Goal: Task Accomplishment & Management: Use online tool/utility

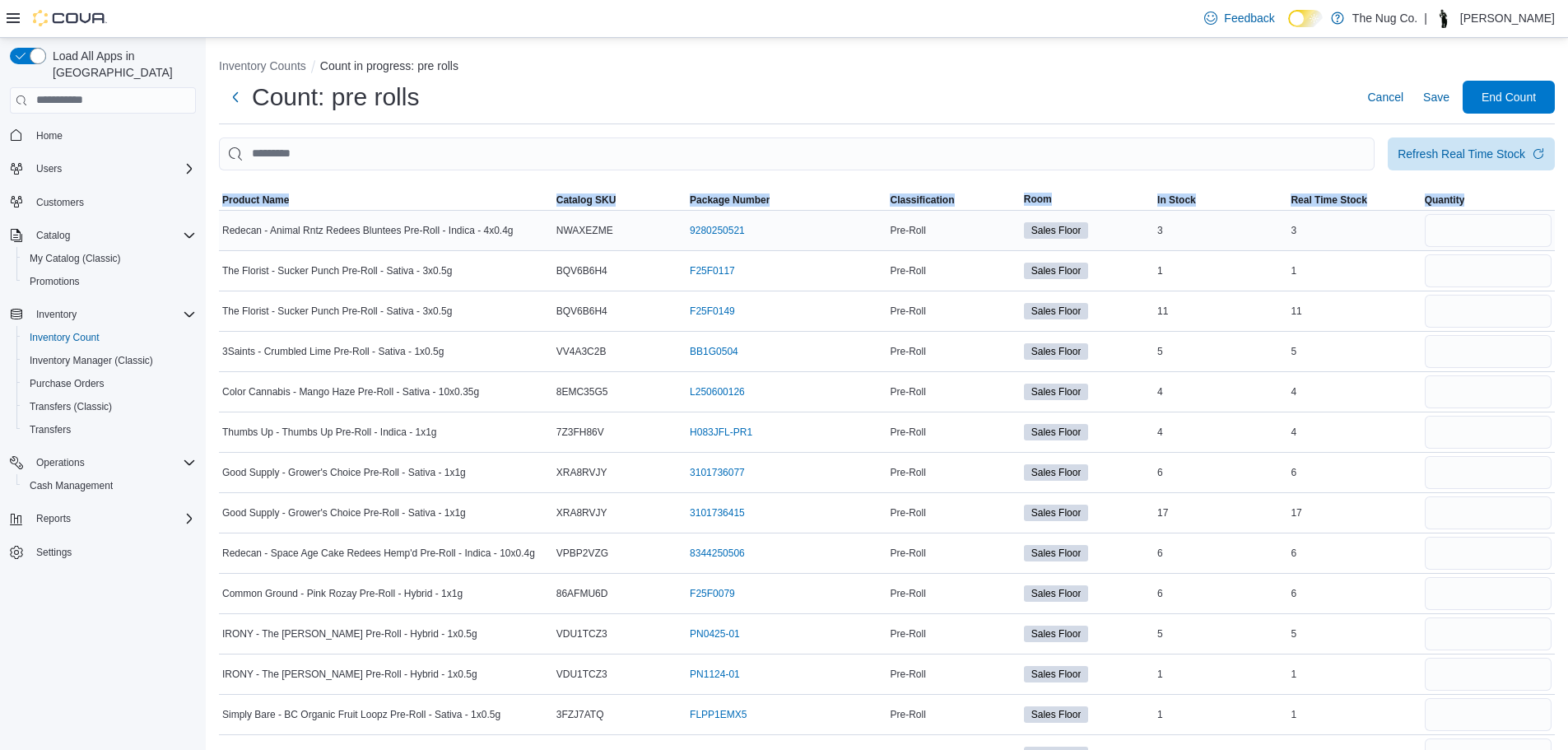
click at [1522, 225] on input "number" at bounding box center [1488, 230] width 127 height 33
click at [1519, 237] on input "number" at bounding box center [1488, 230] width 127 height 33
drag, startPoint x: 1179, startPoint y: 251, endPoint x: 1093, endPoint y: 263, distance: 86.8
click at [1178, 251] on td "In Stock 1" at bounding box center [1220, 270] width 134 height 40
click at [754, 196] on span "Package Number" at bounding box center [729, 199] width 80 height 13
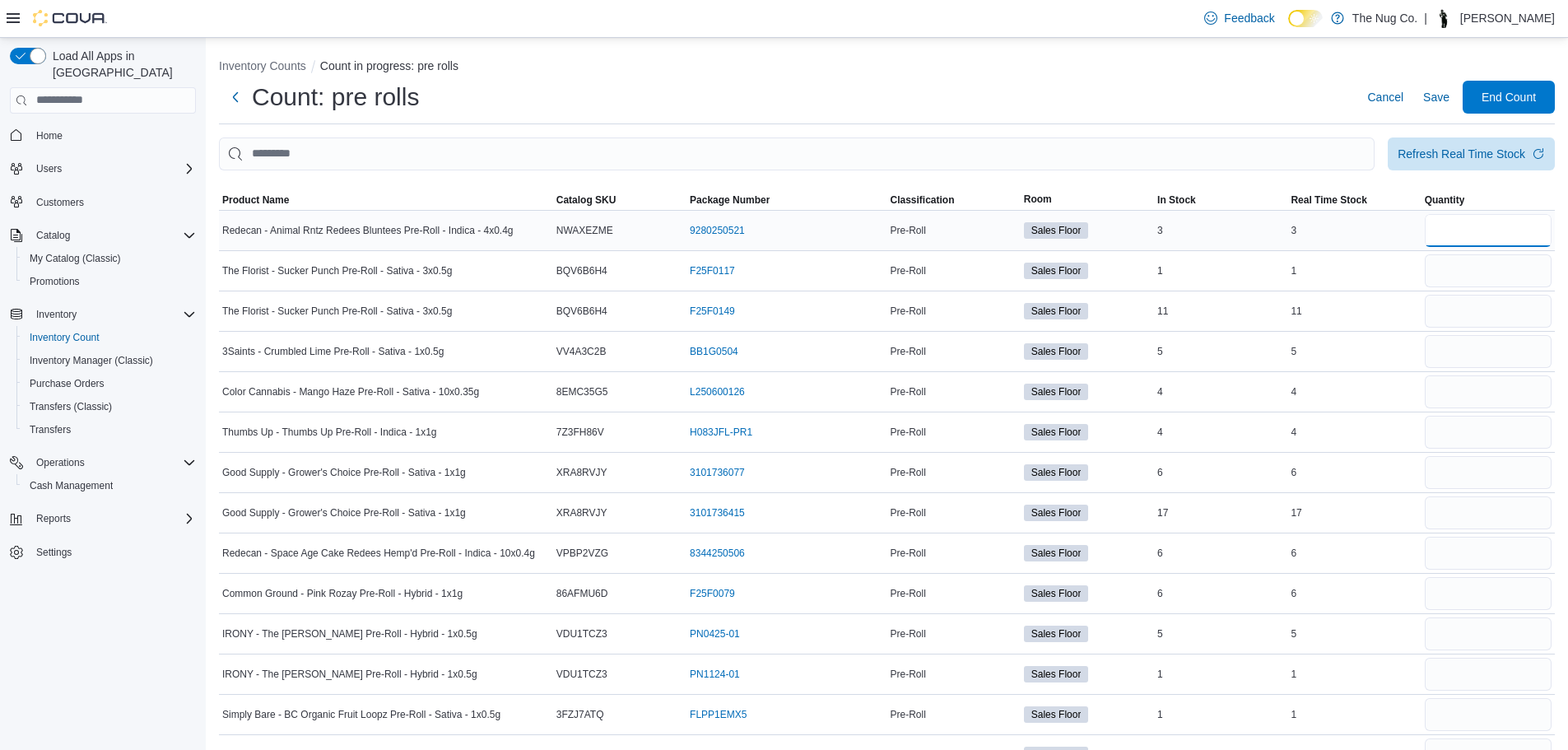
click at [1502, 235] on input "number" at bounding box center [1488, 230] width 127 height 33
type input "*"
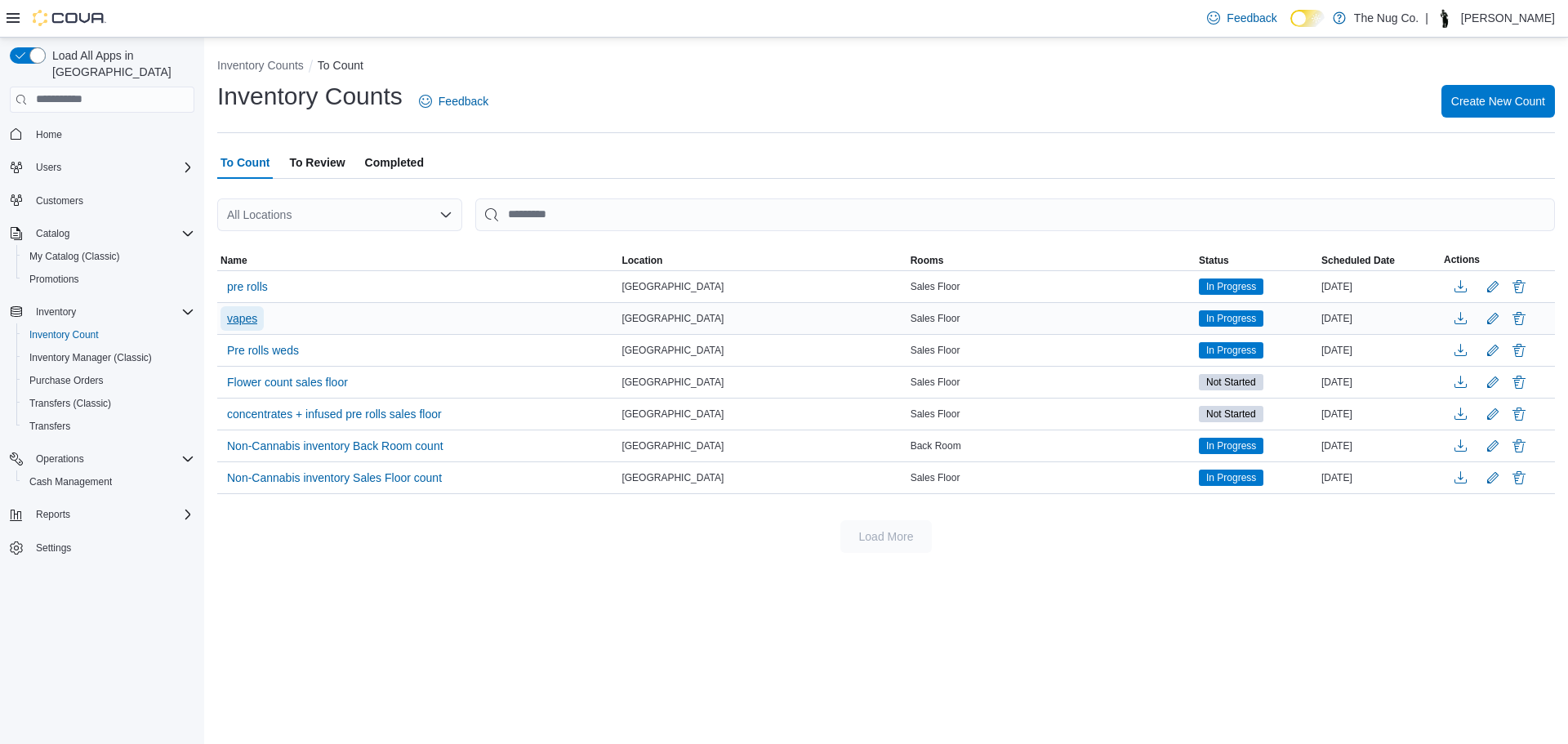
click at [233, 314] on span "vapes" at bounding box center [242, 318] width 30 height 16
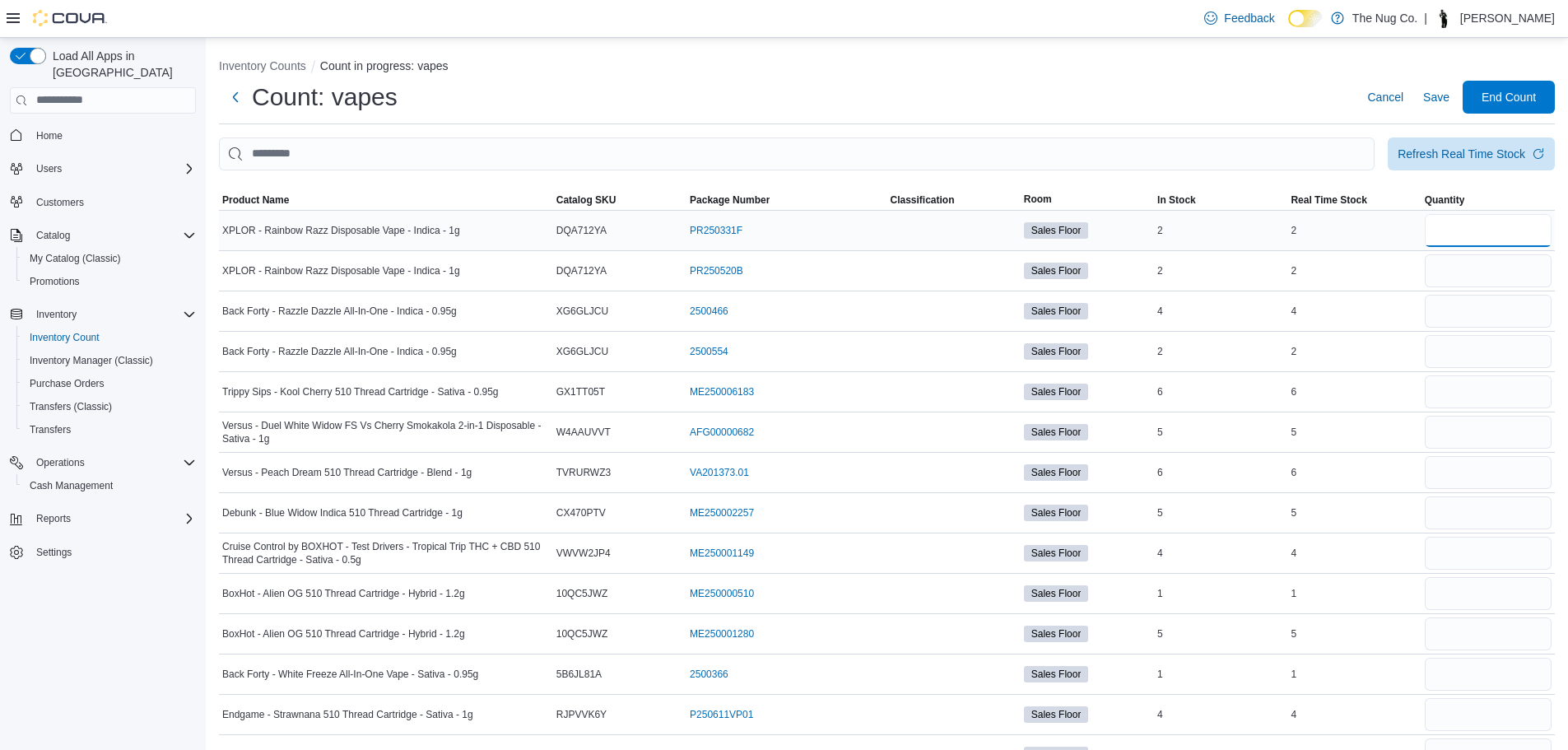
click at [1521, 225] on input "number" at bounding box center [1488, 230] width 127 height 33
type input "*"
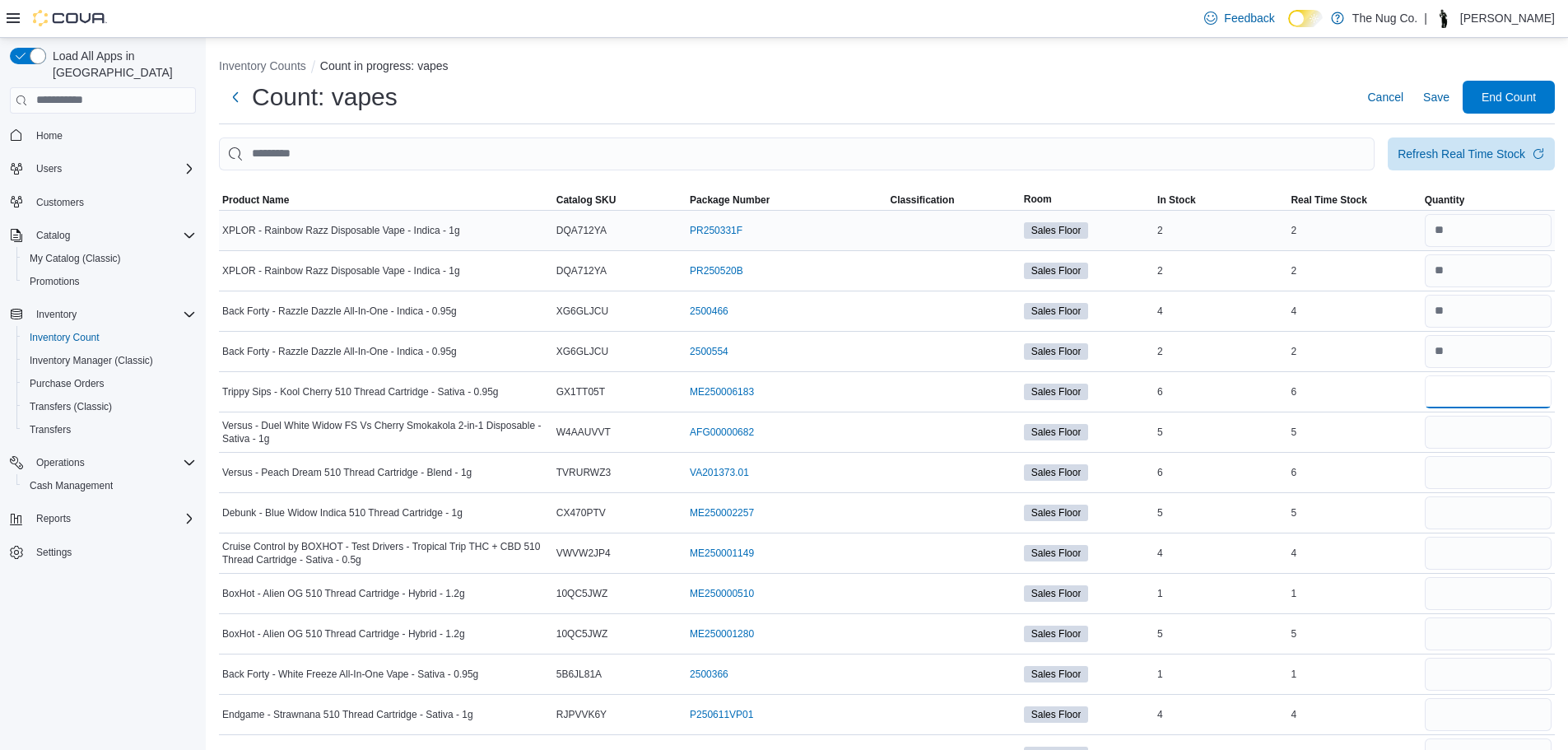
type input "*"
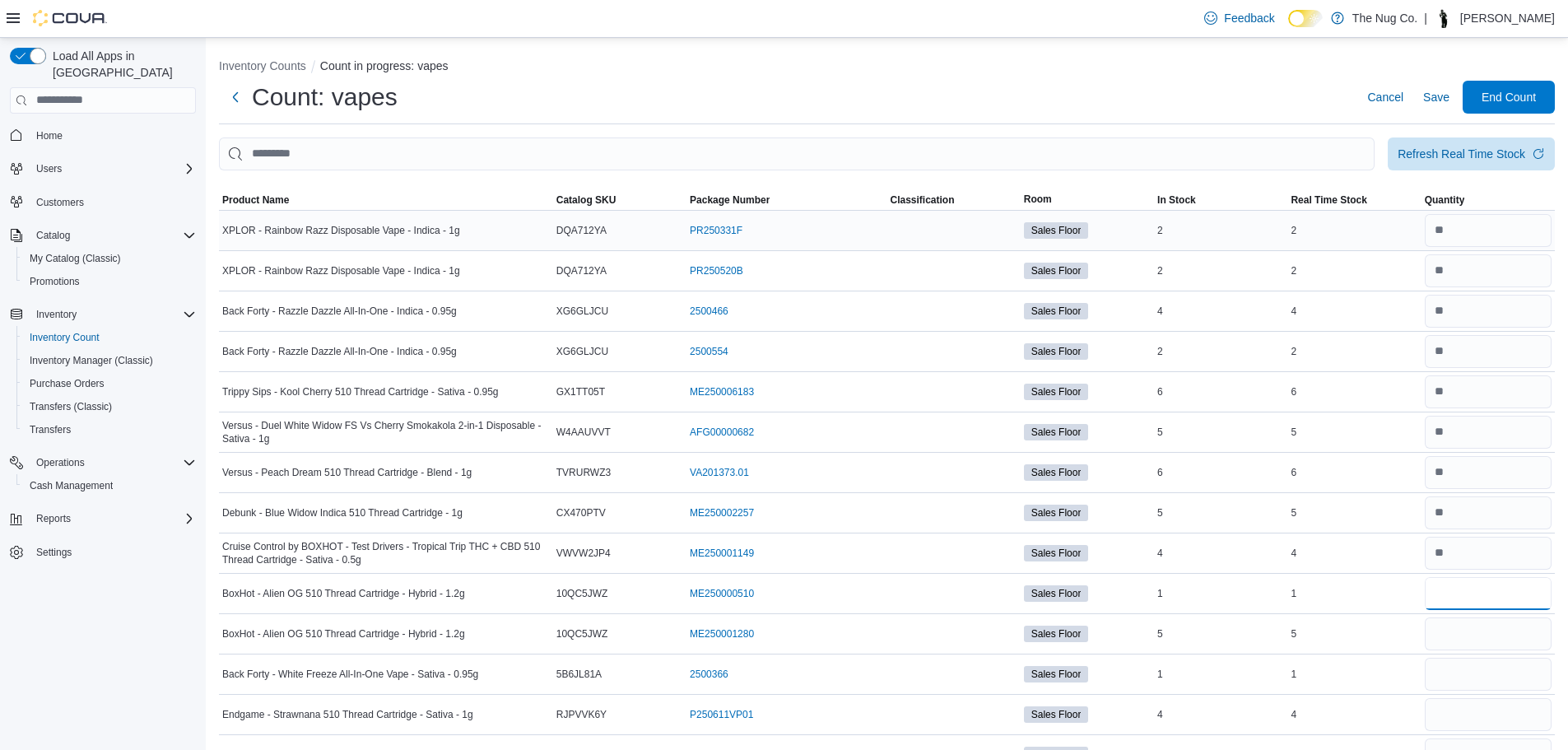
type input "*"
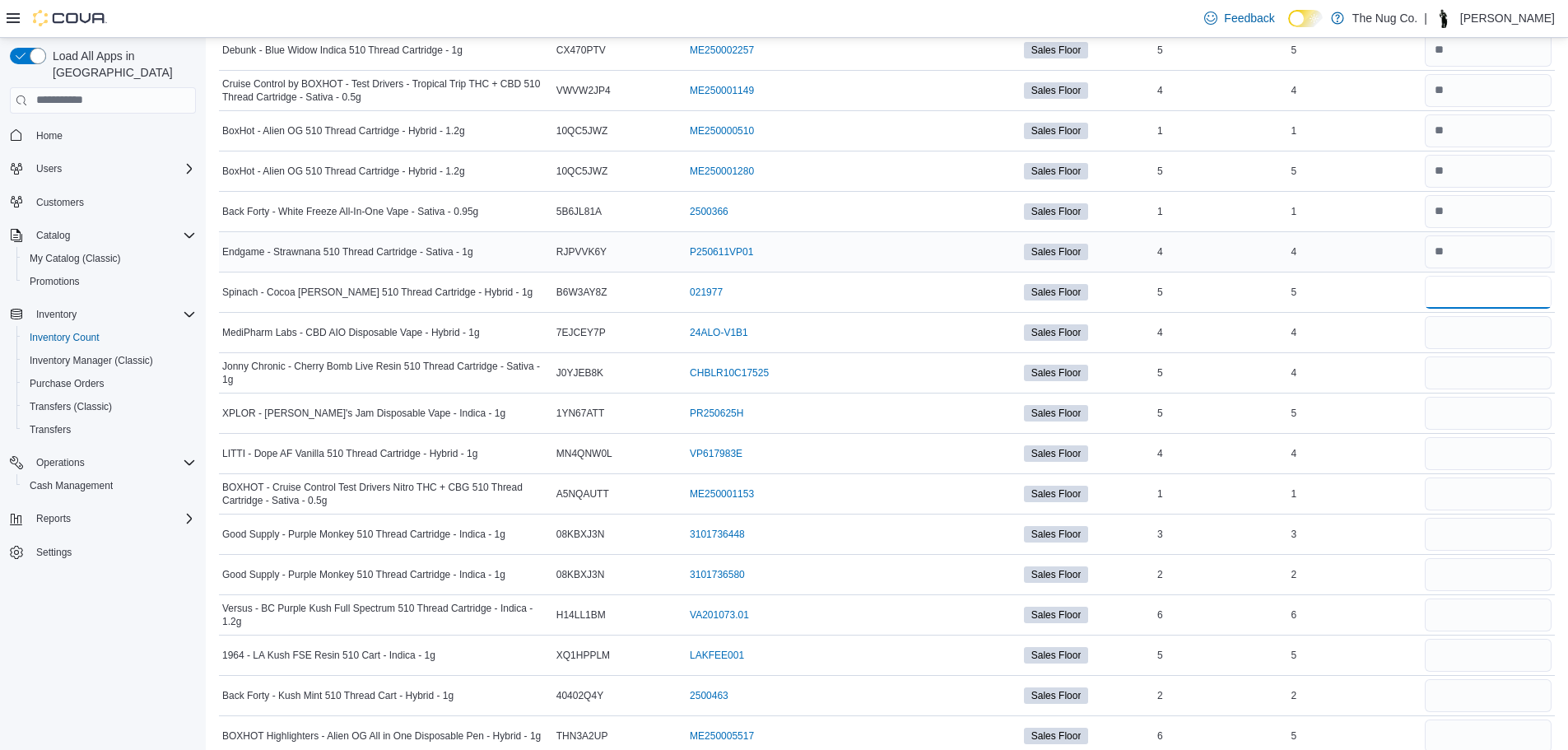
scroll to position [482, 0]
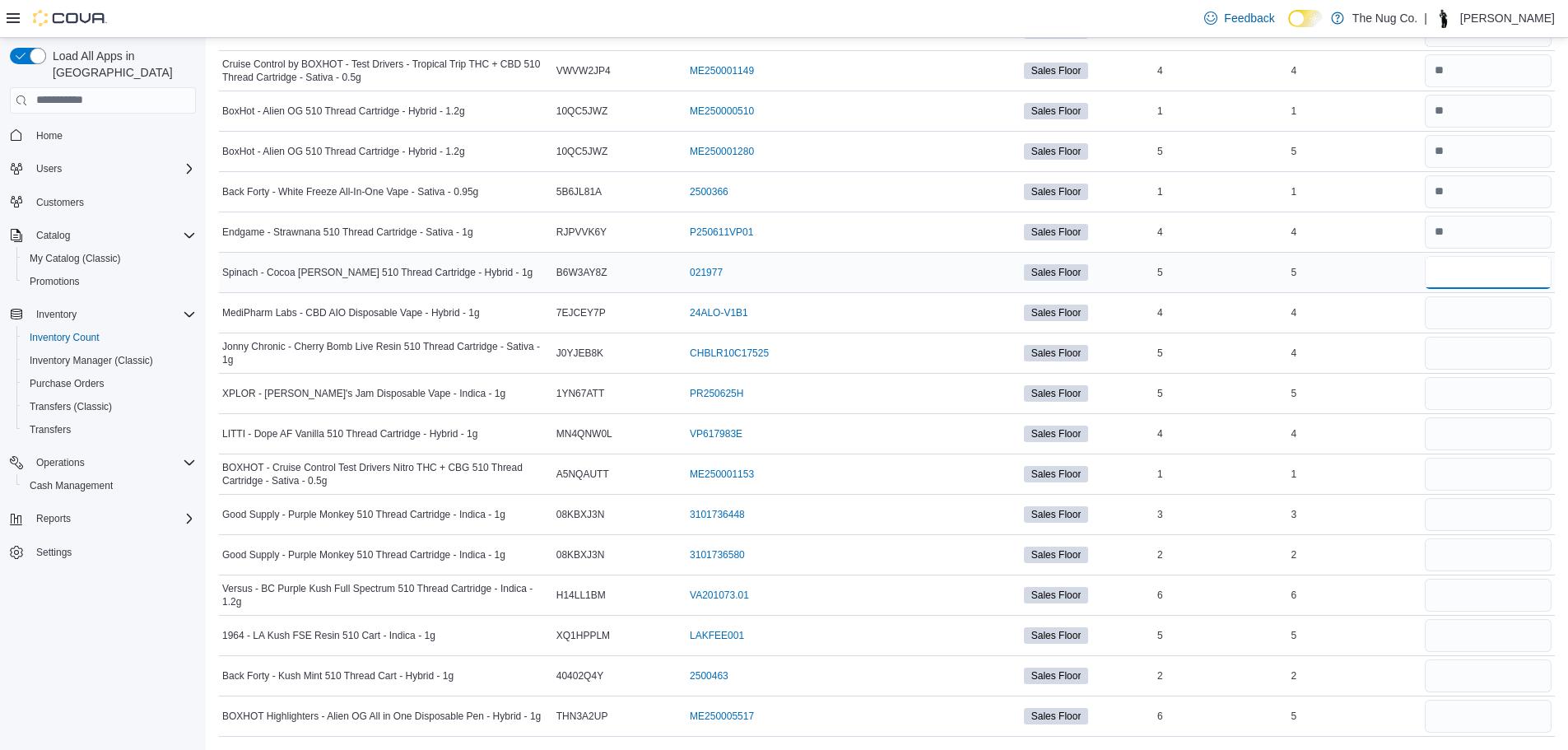
click at [1476, 262] on input "number" at bounding box center [1488, 272] width 127 height 33
type input "*"
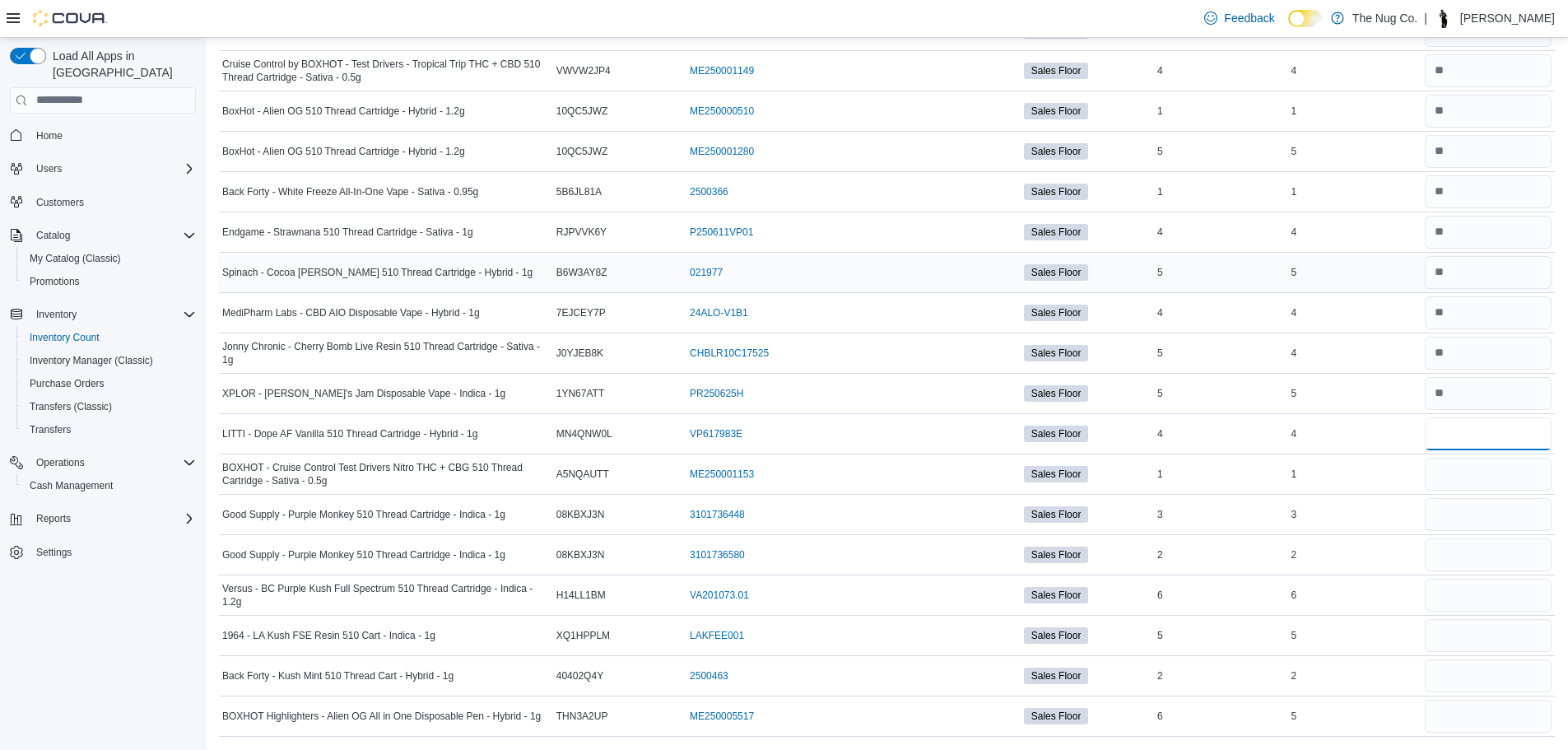
type input "*"
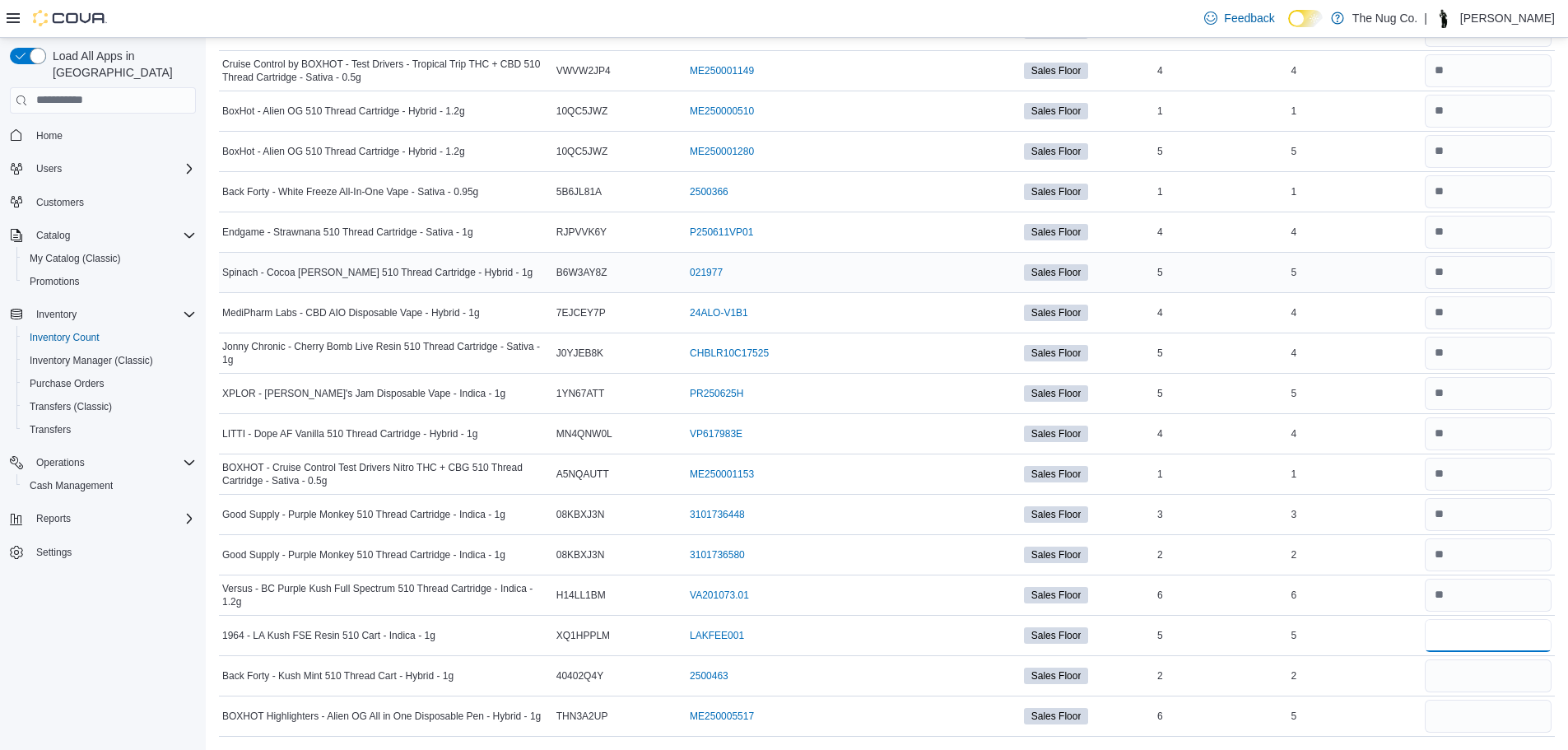
type input "*"
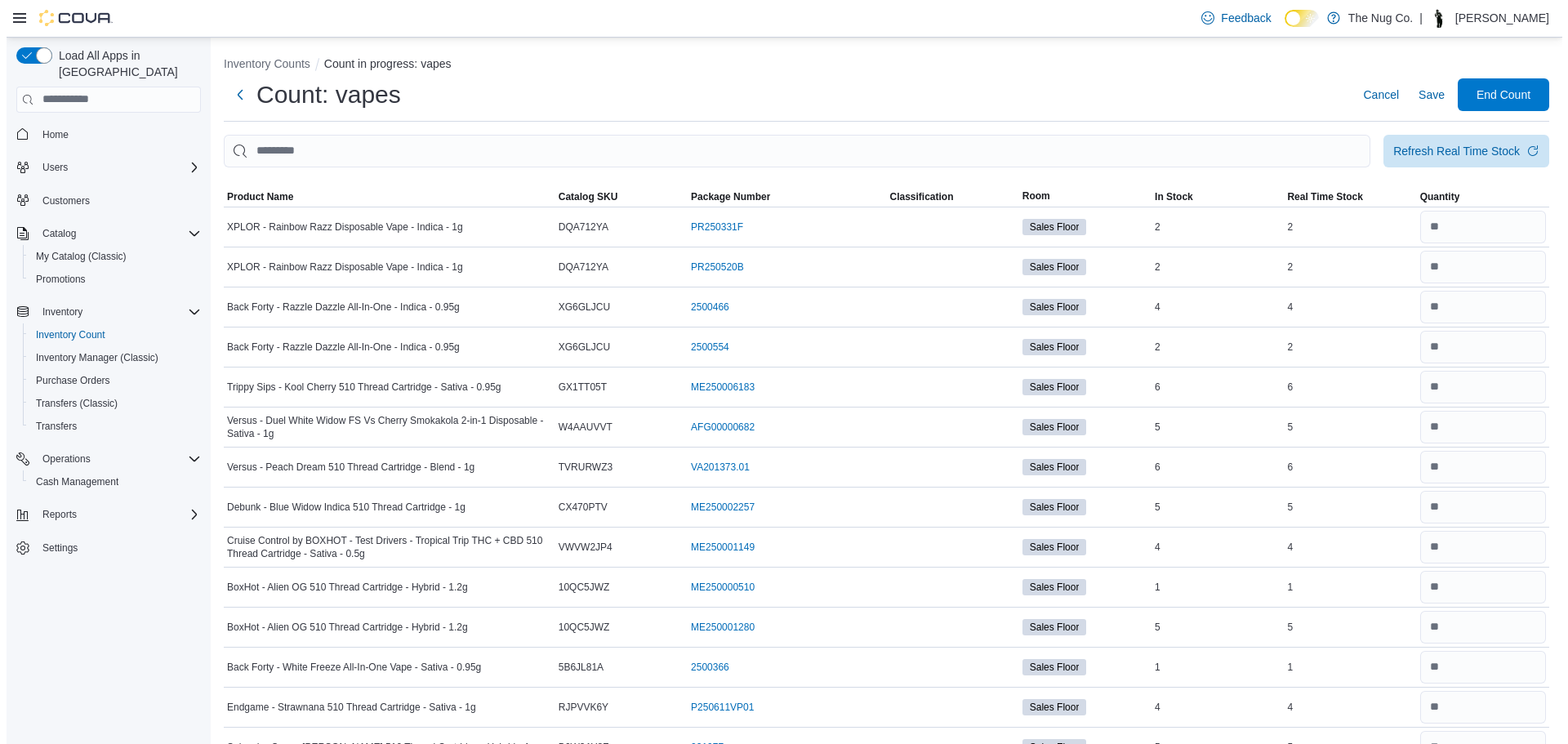
scroll to position [0, 0]
type input "*"
click at [1492, 93] on span "End Count" at bounding box center [1497, 95] width 54 height 16
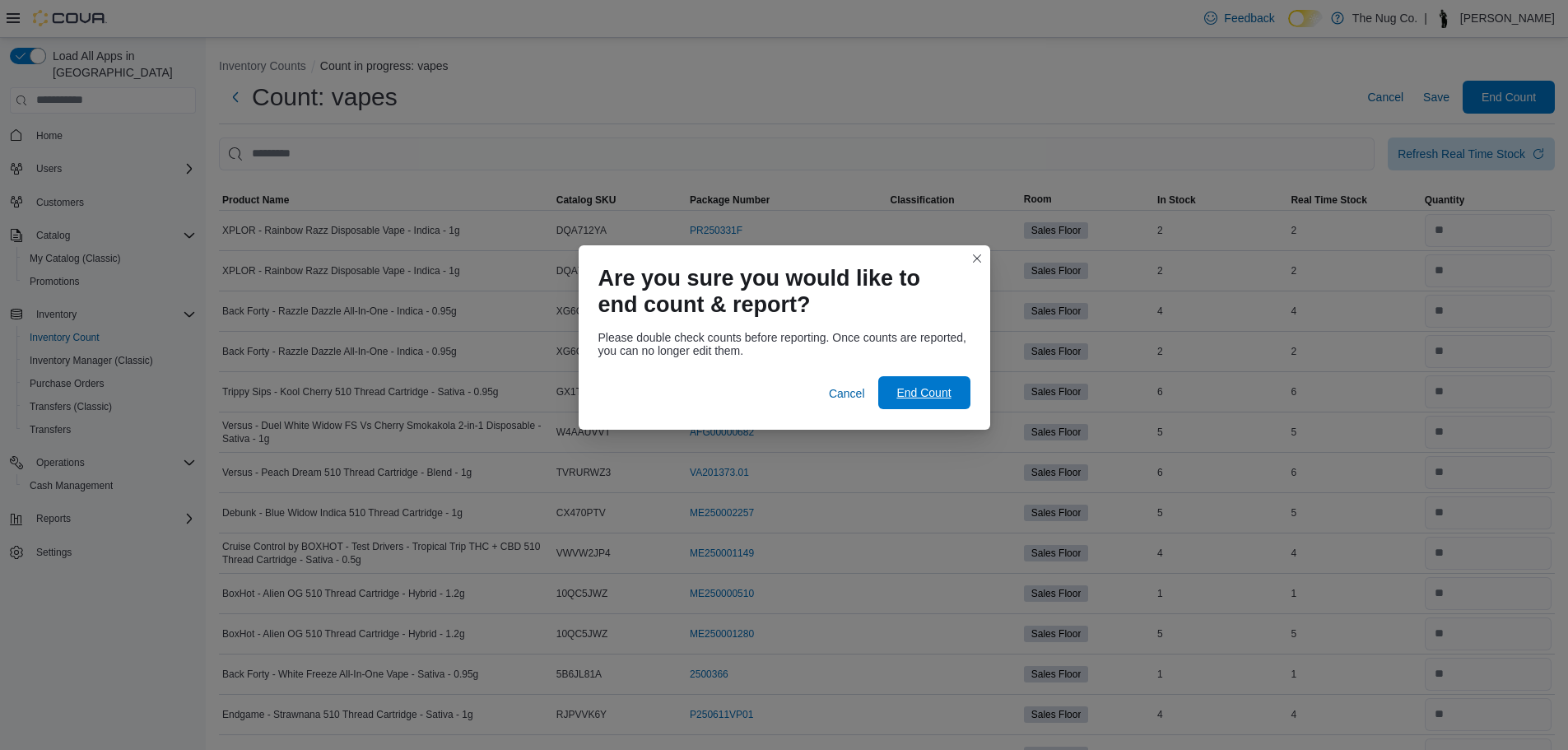
click at [944, 402] on span "End Count" at bounding box center [924, 393] width 73 height 33
click at [944, 387] on div "Inventory Counts Count in progress: vapes Count: vapes Cancel Save End Count Re…" at bounding box center [886, 635] width 1362 height 1195
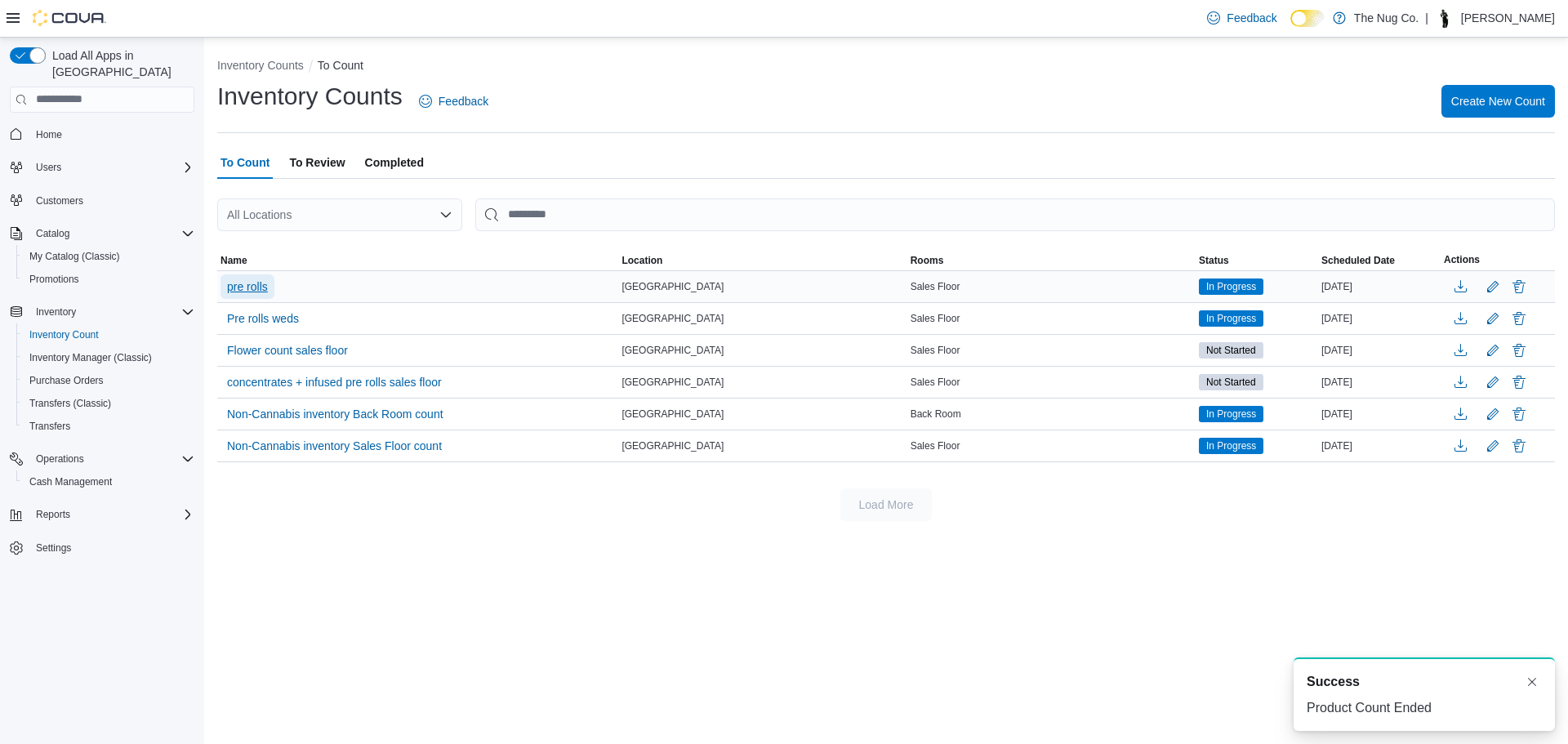
click at [248, 276] on span "pre rolls" at bounding box center [248, 287] width 41 height 25
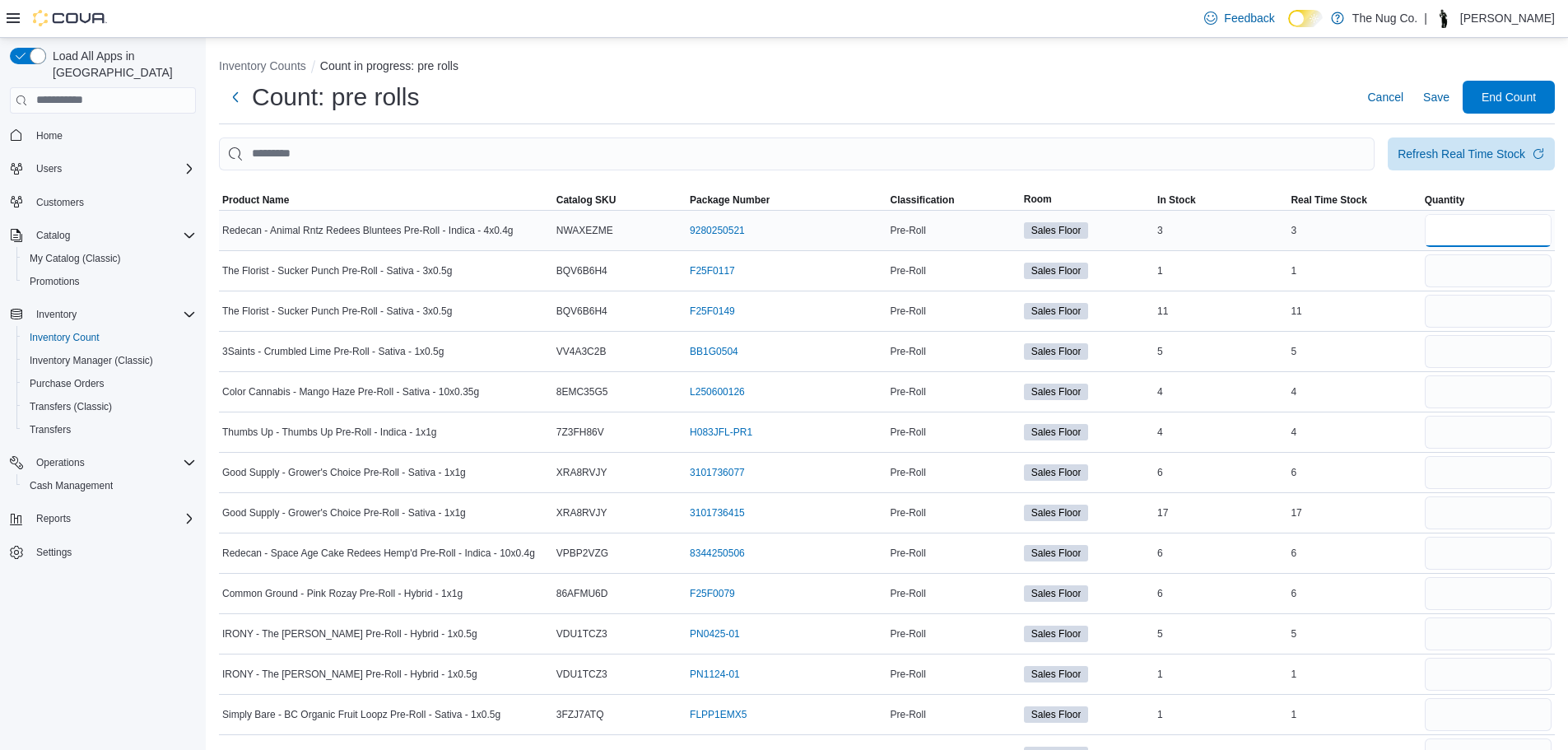
click at [1498, 228] on input "number" at bounding box center [1488, 230] width 127 height 33
type input "*"
type input "**"
type input "*"
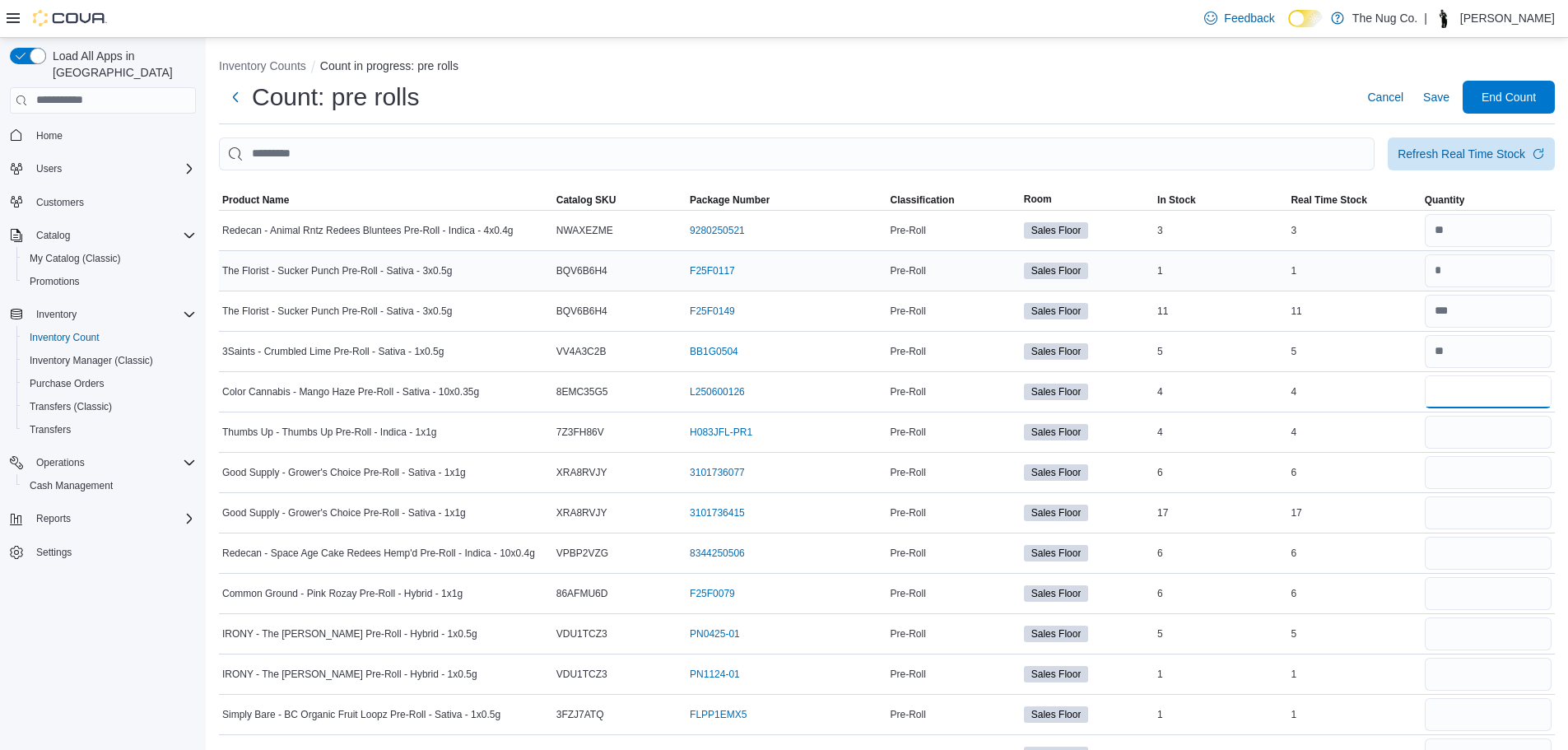
type input "*"
type input "**"
type input "*"
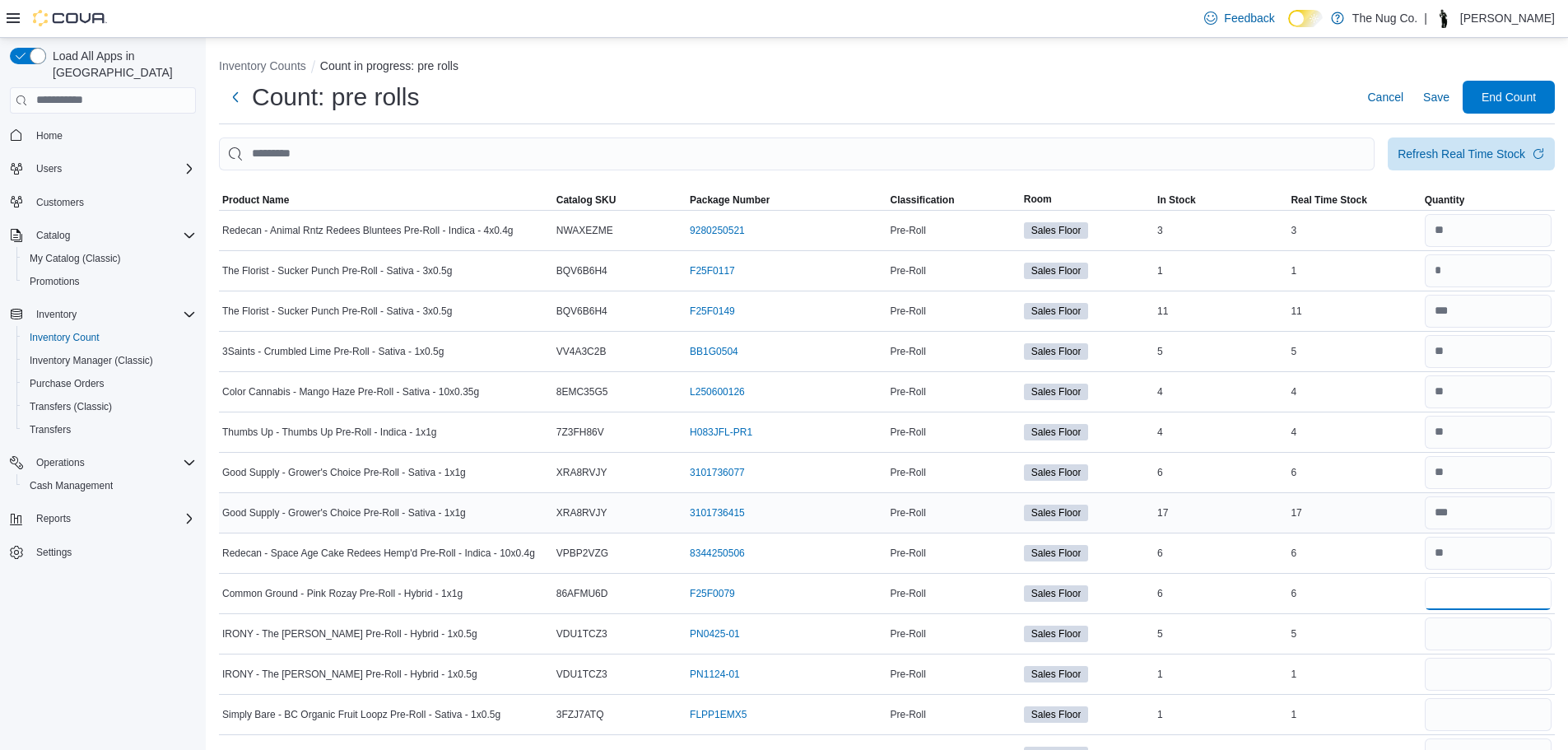
type input "*"
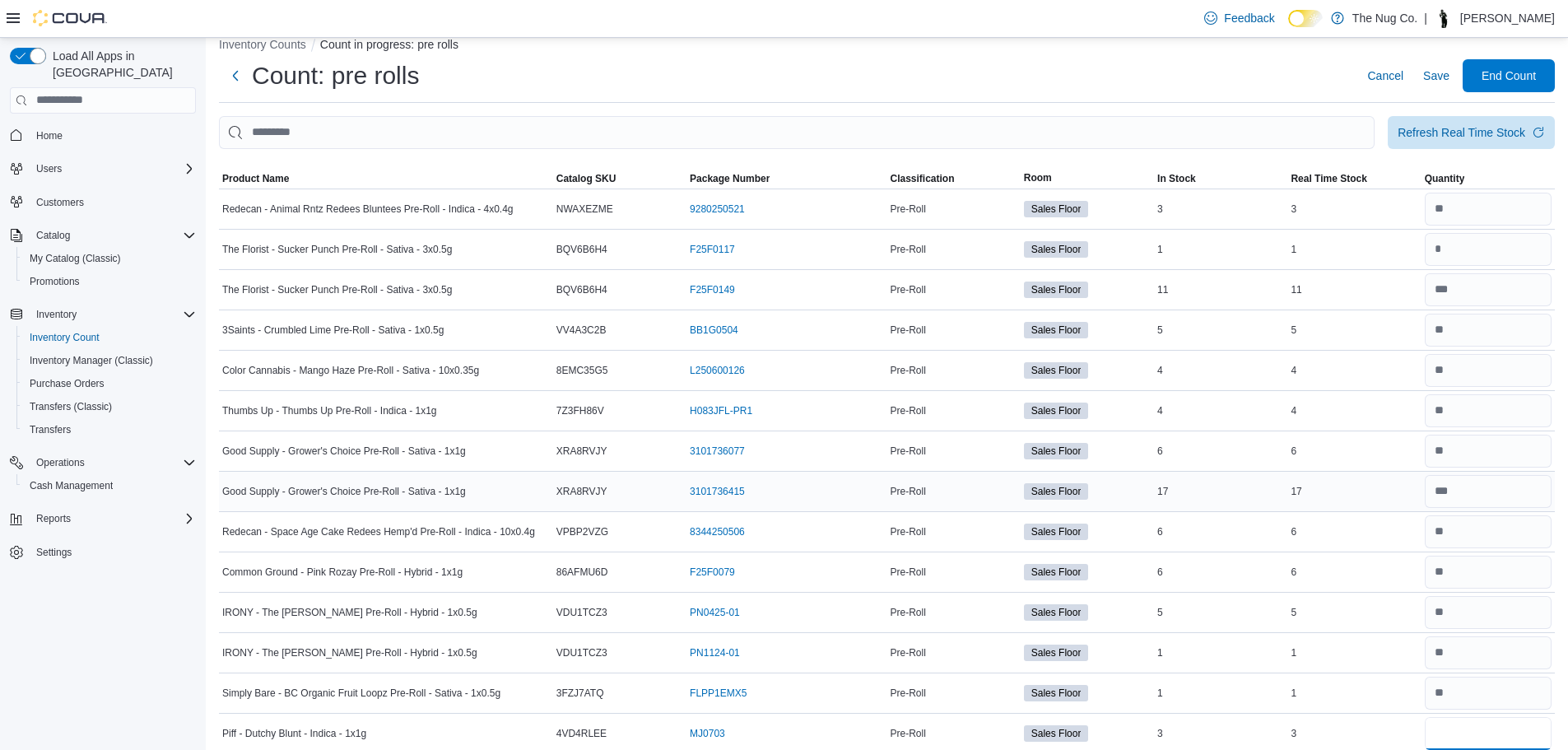
type input "*"
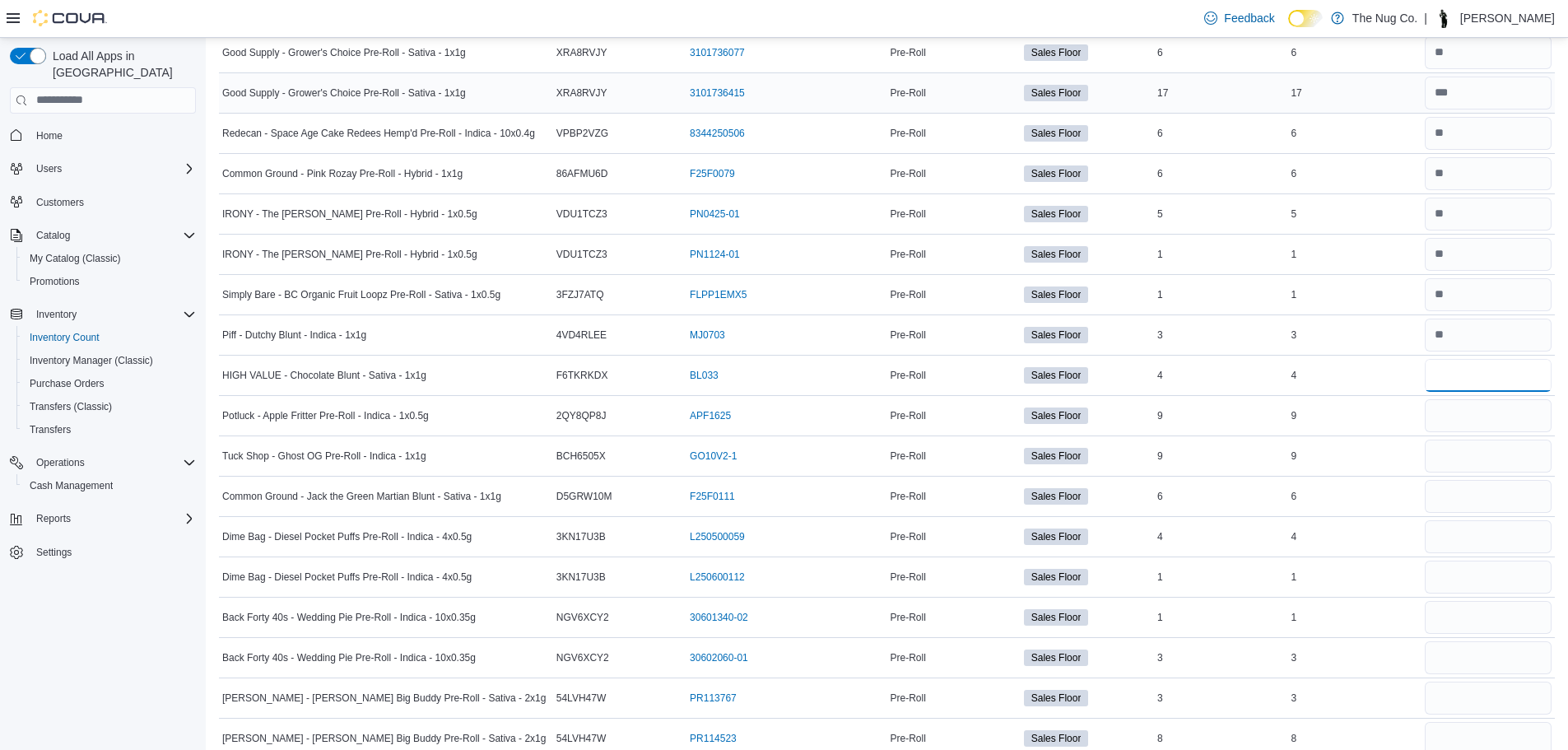
type input "*"
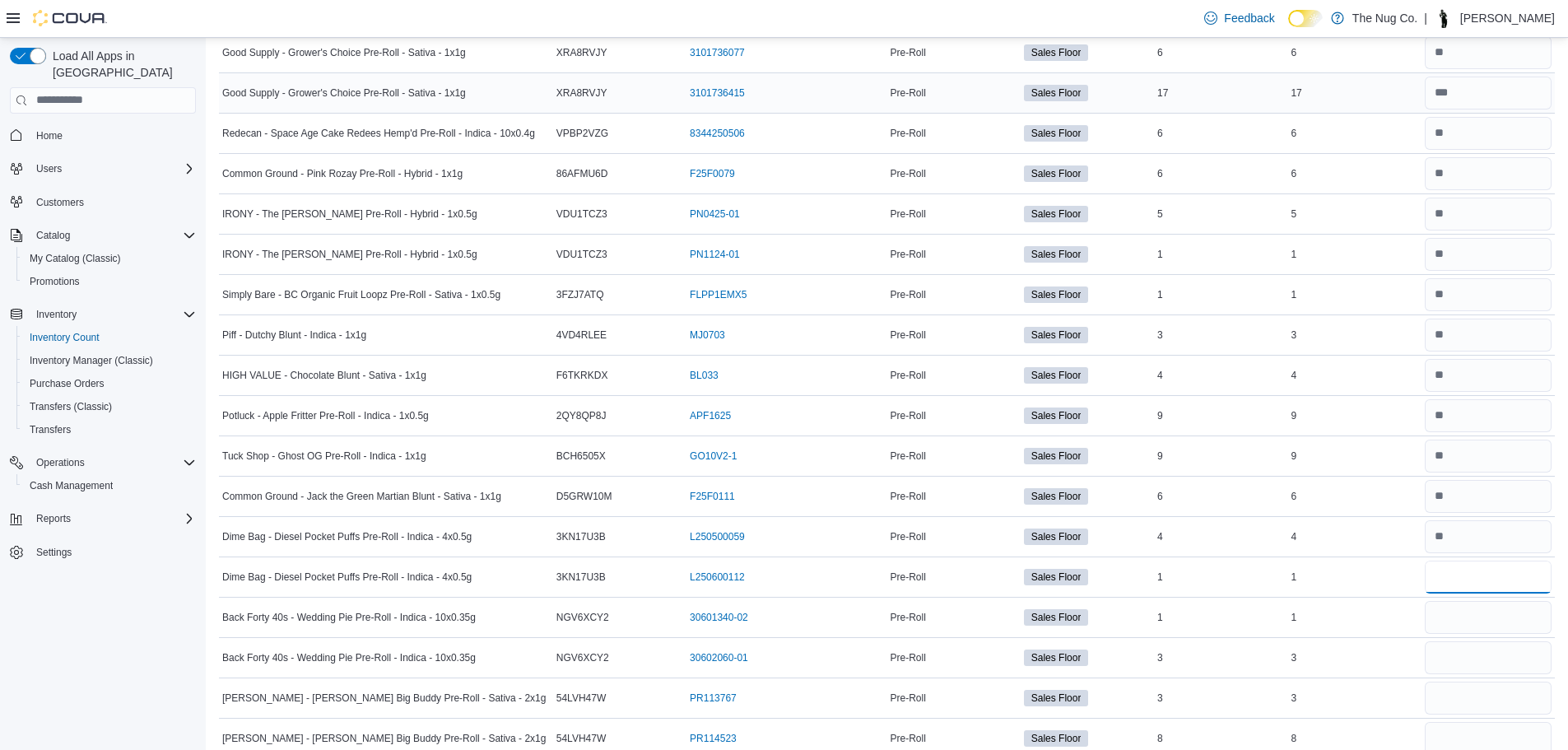
type input "*"
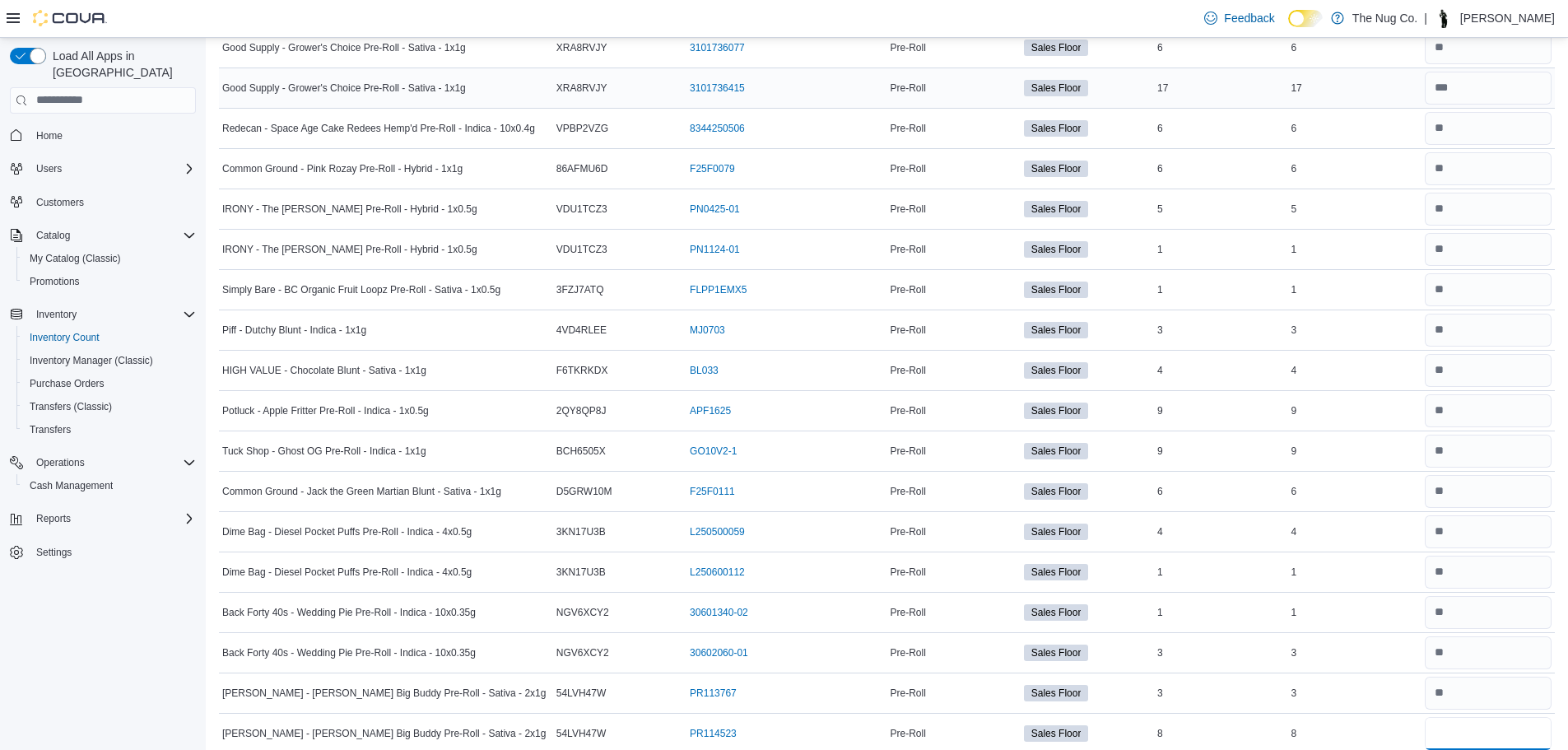
type input "*"
type input "**"
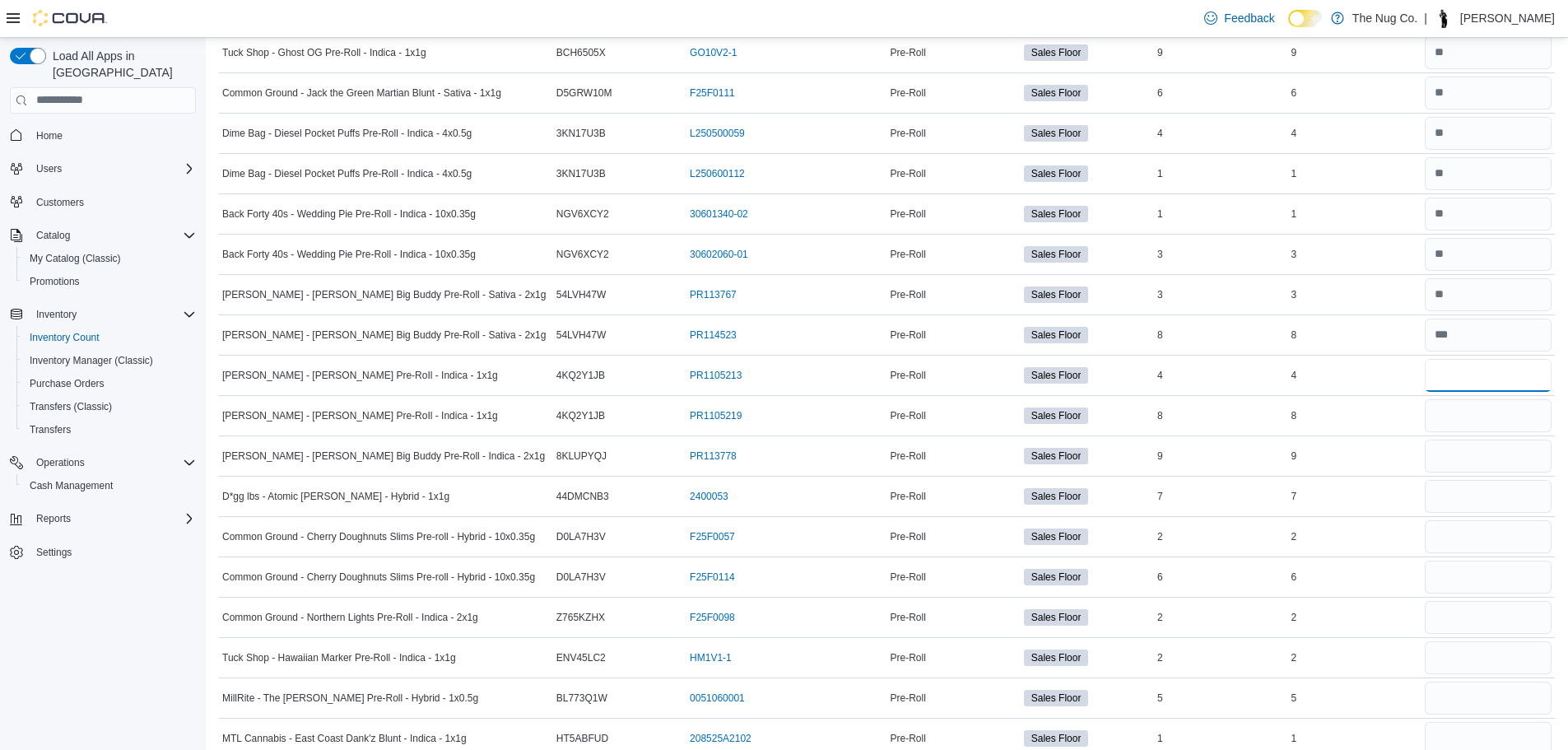
type input "*"
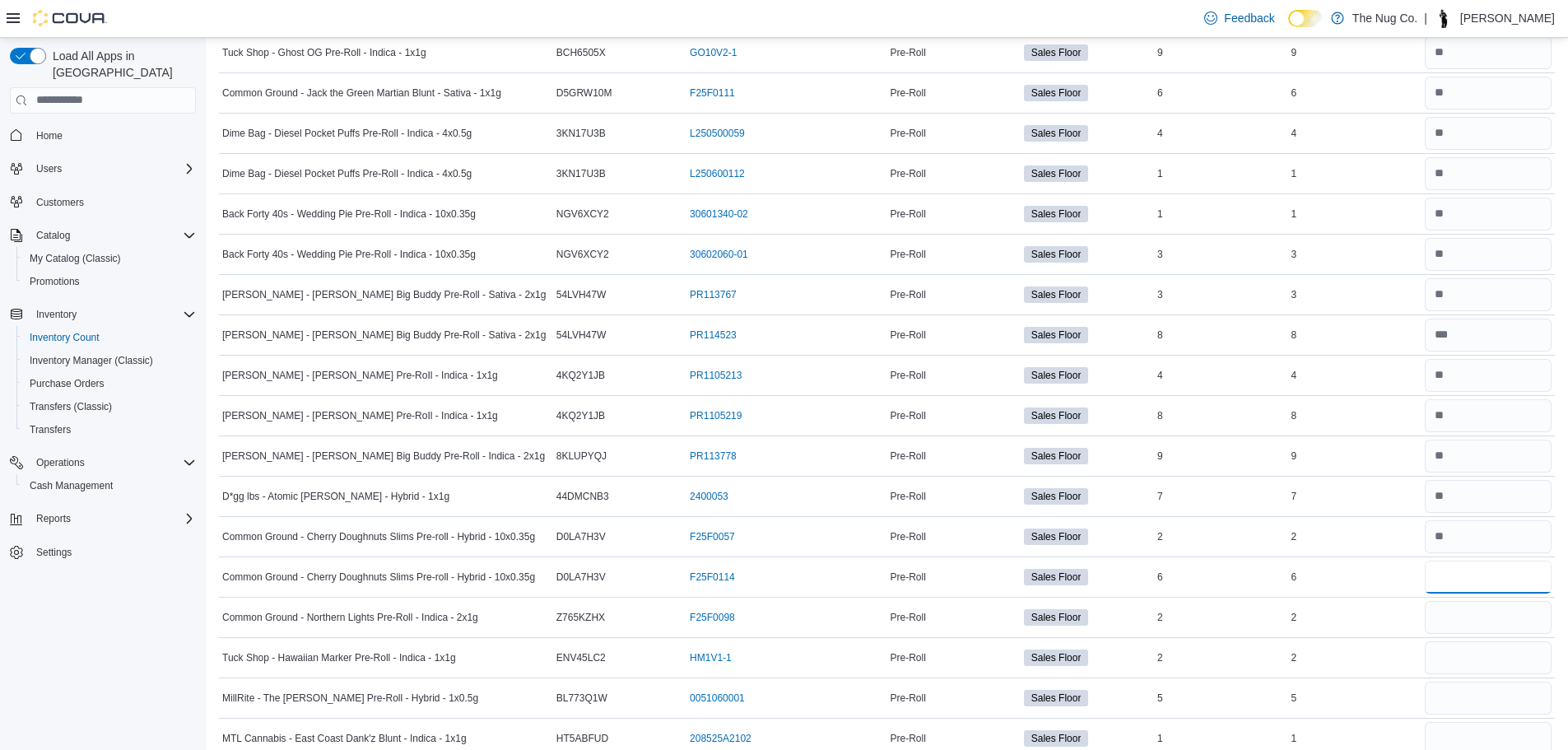
type input "*"
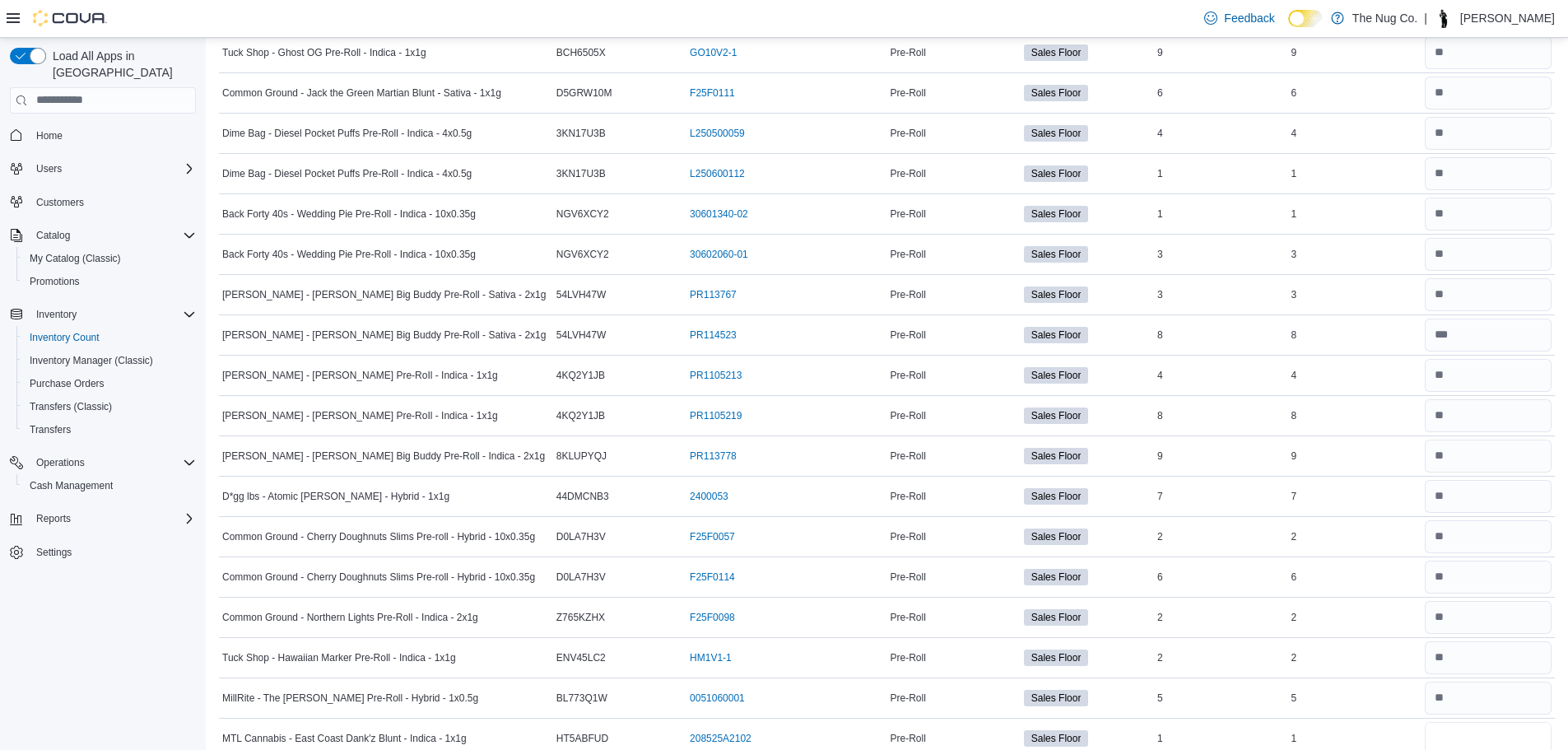
scroll to position [828, 0]
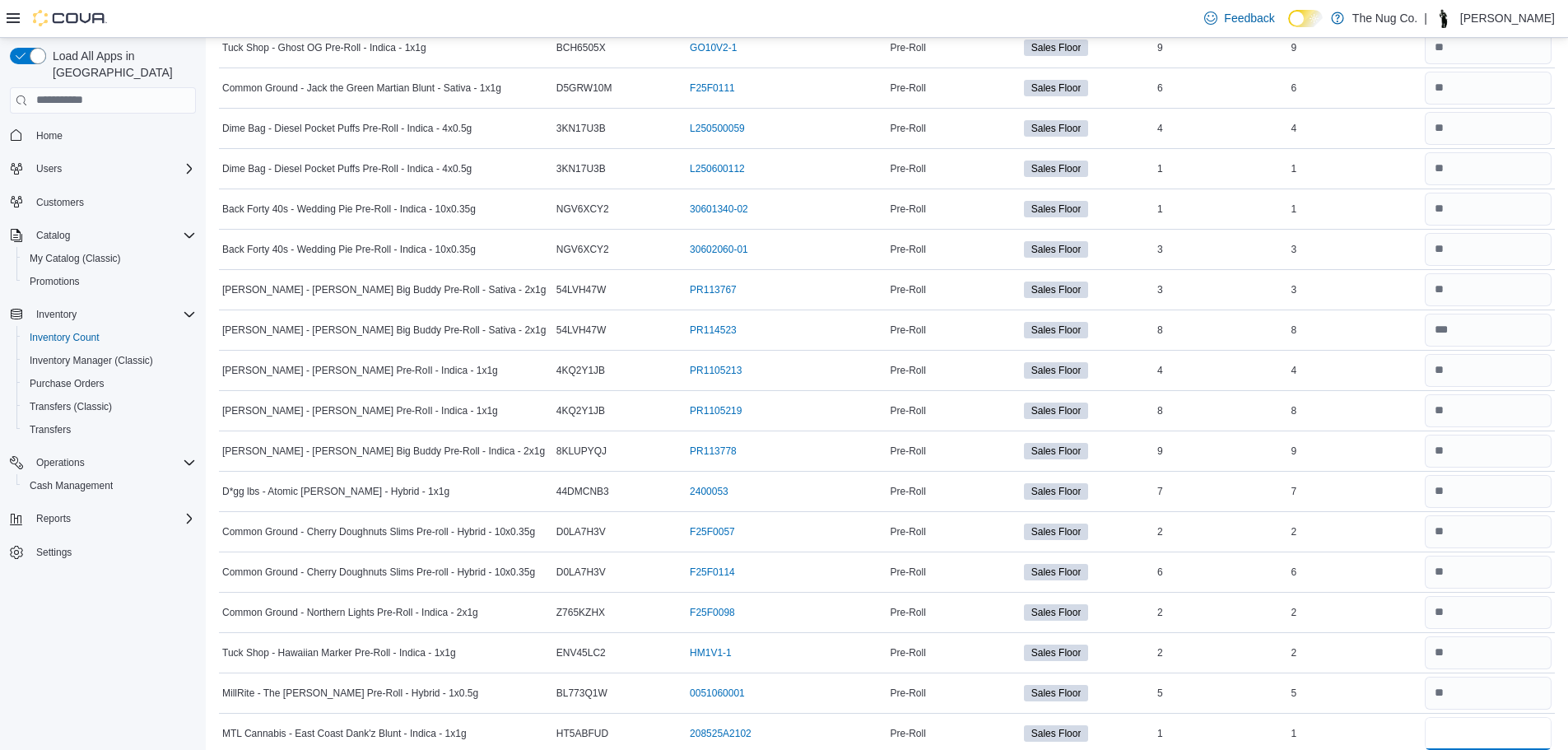
type input "*"
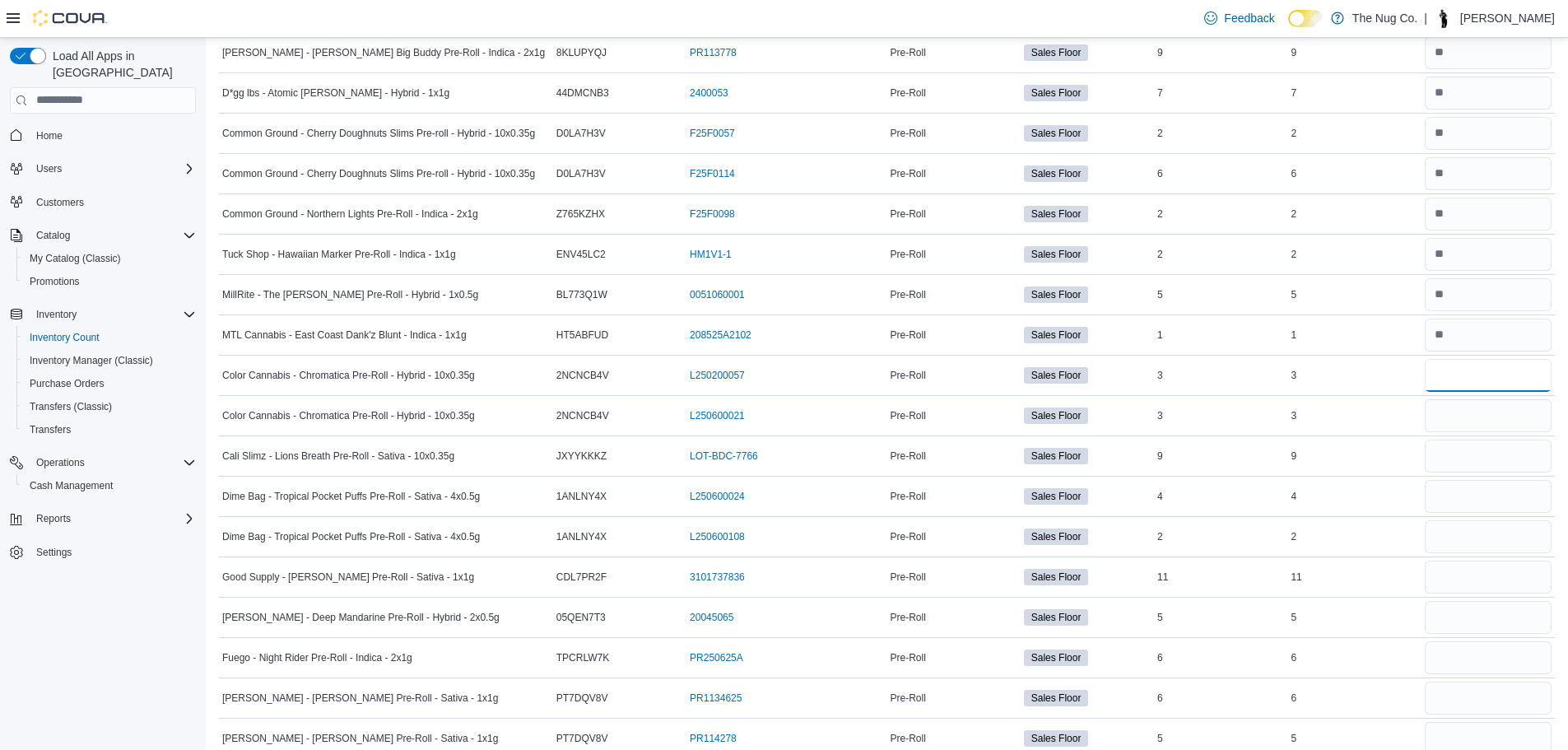
type input "*"
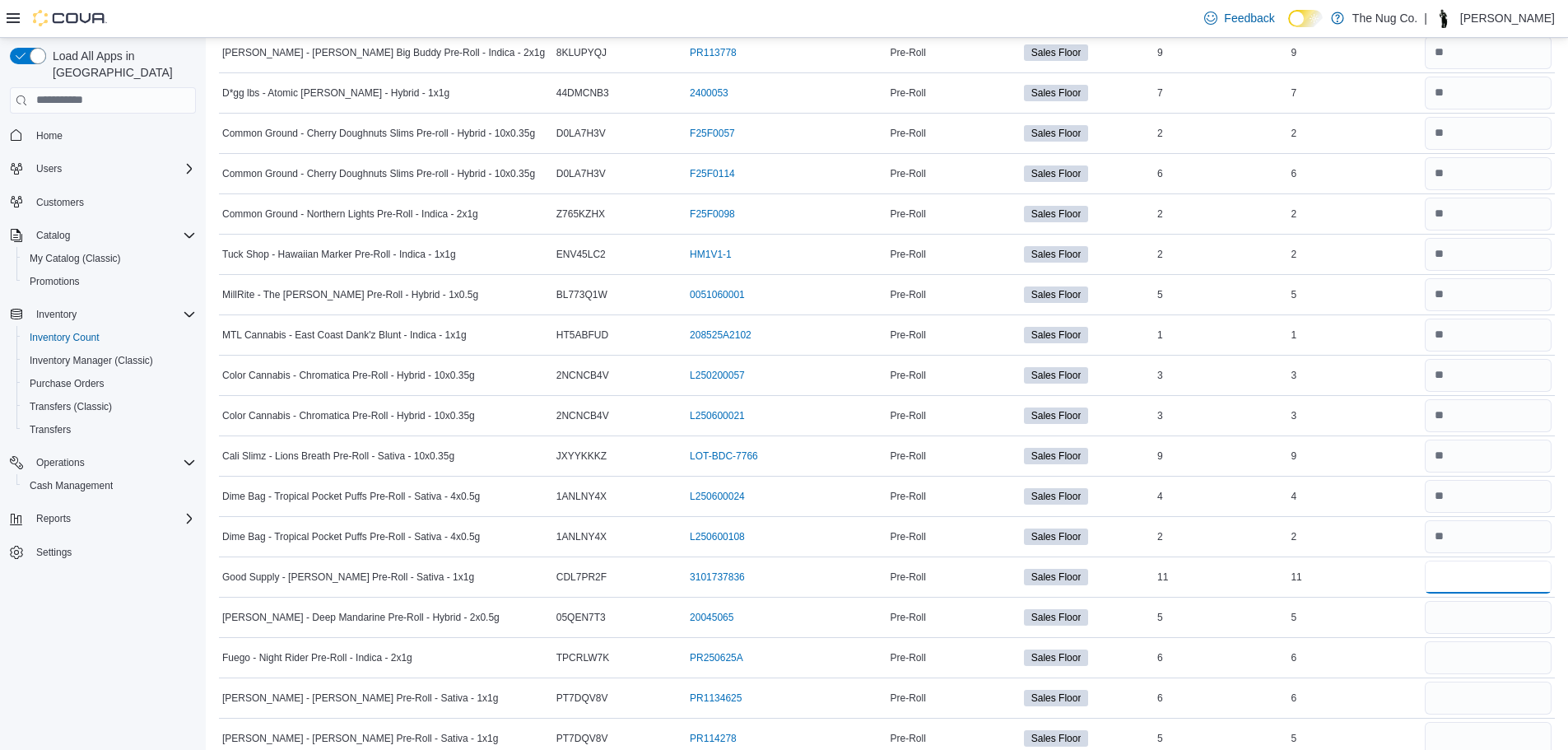
type input "**"
type input "*"
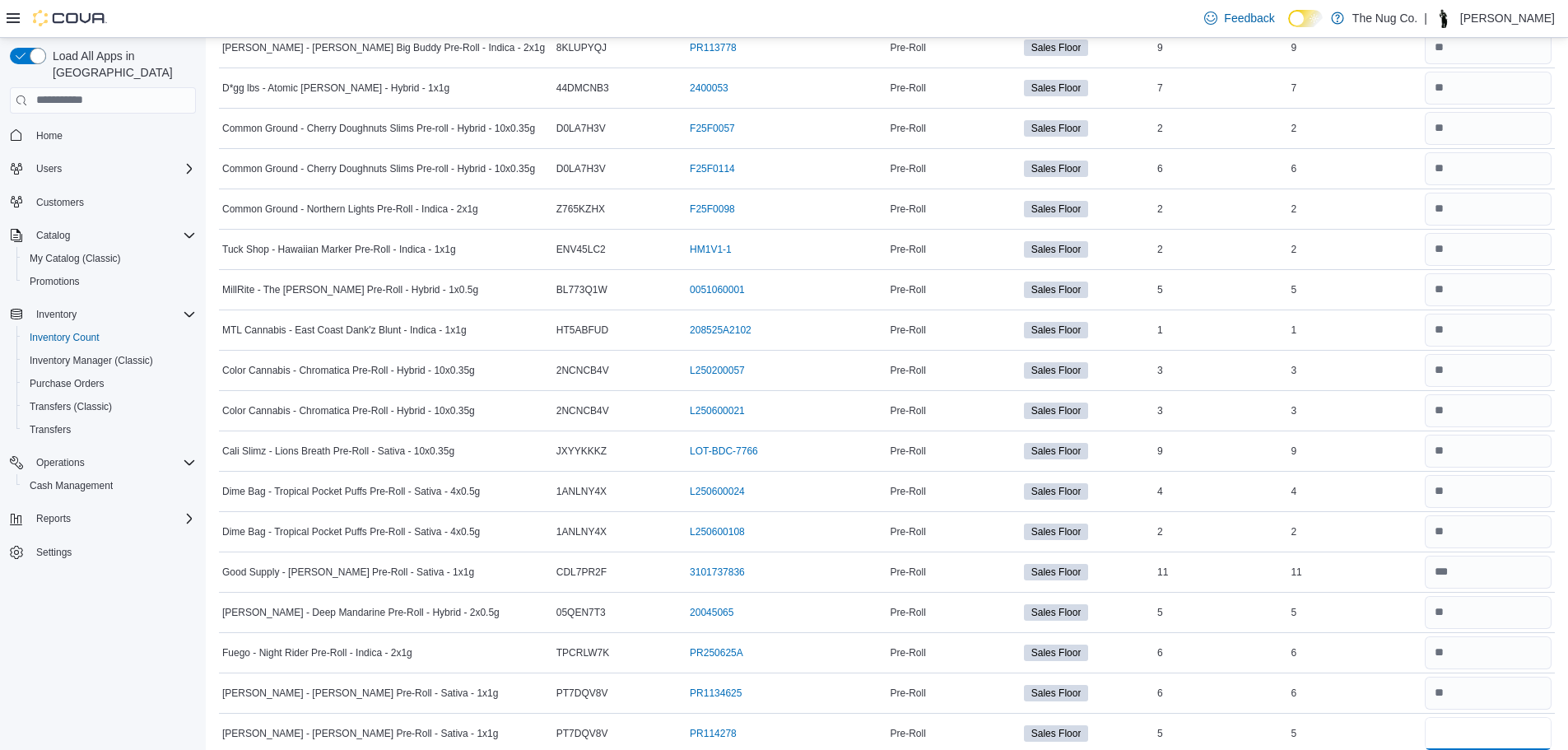
type input "*"
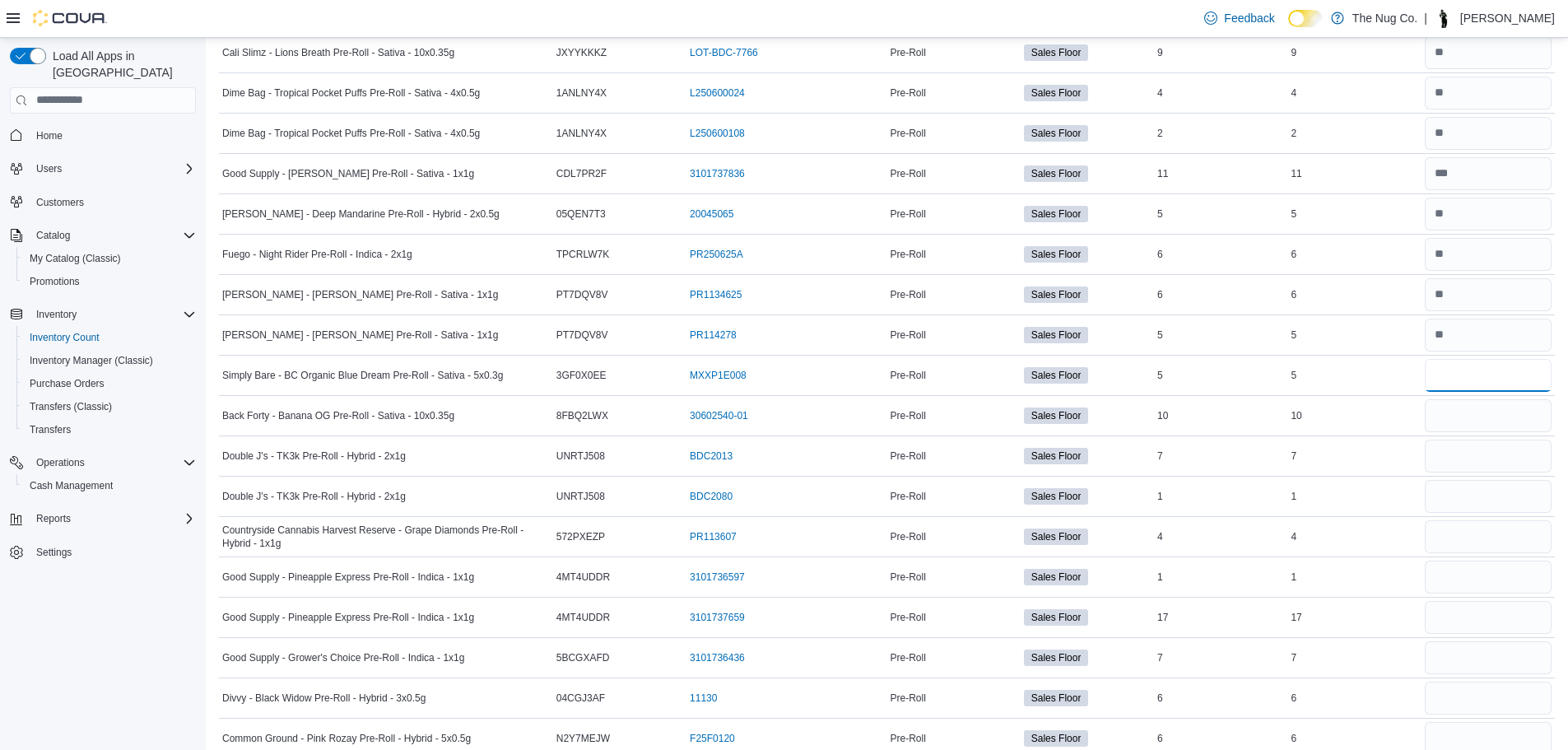
type input "*"
type input "**"
type input "*"
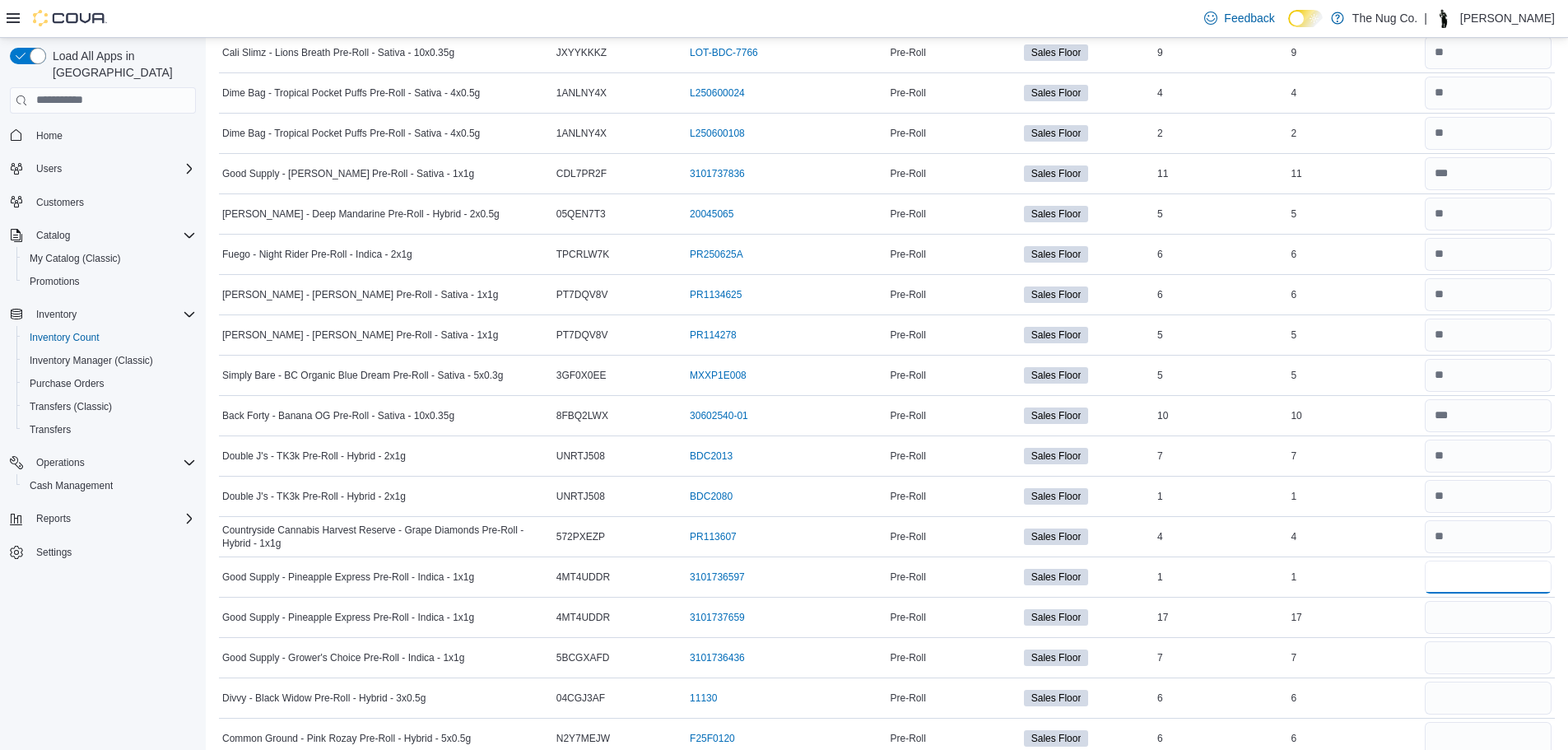
type input "*"
type input "**"
type input "*"
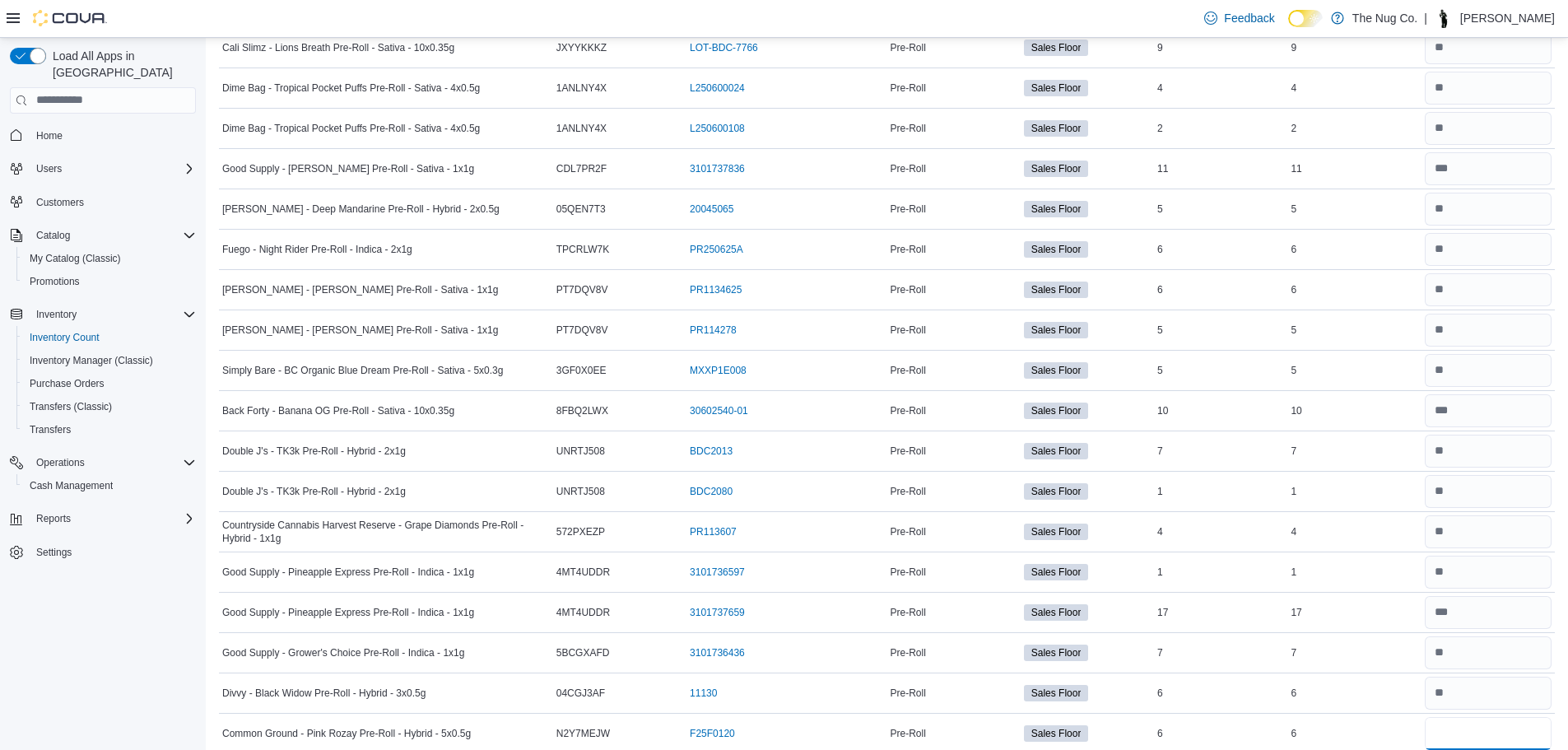
type input "*"
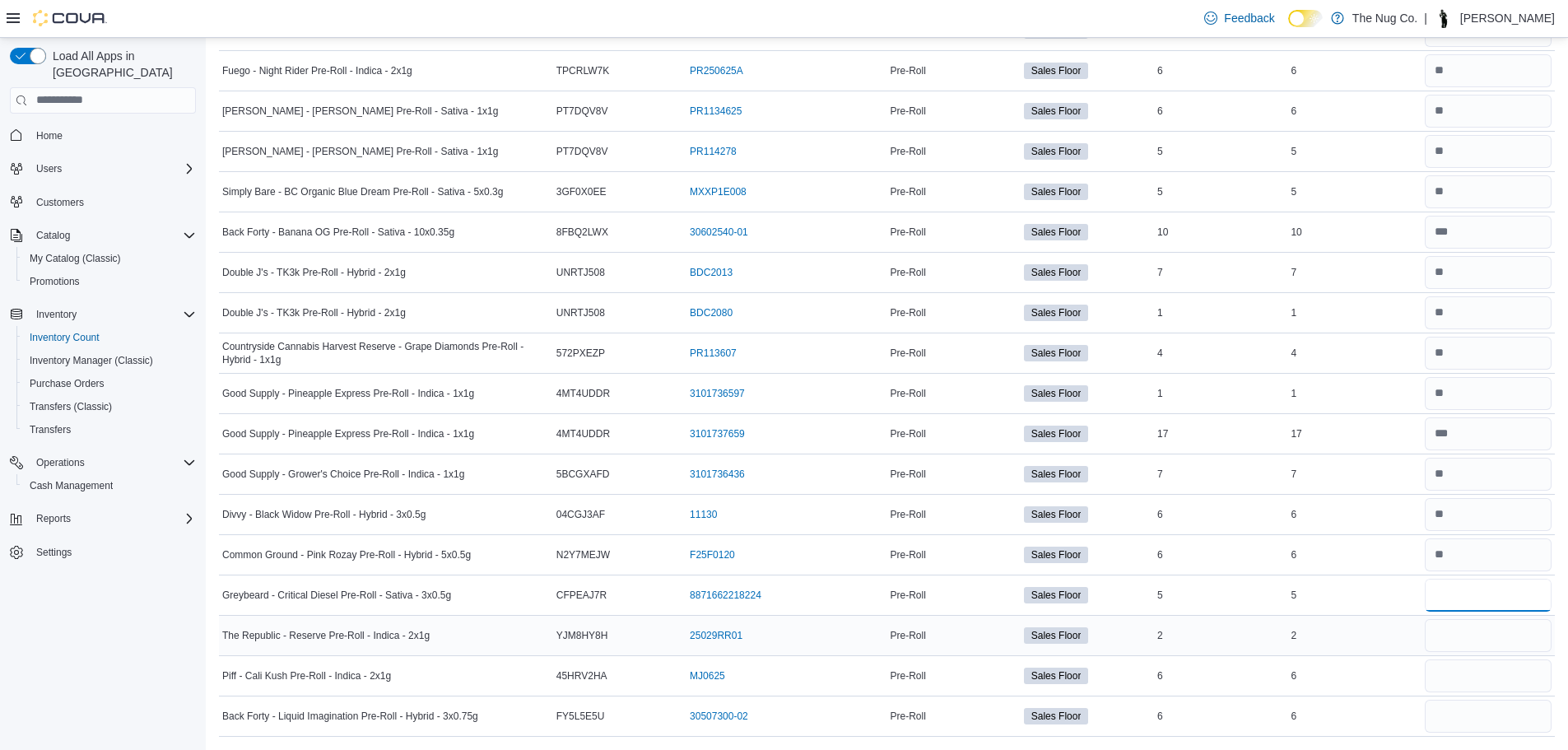
type input "*"
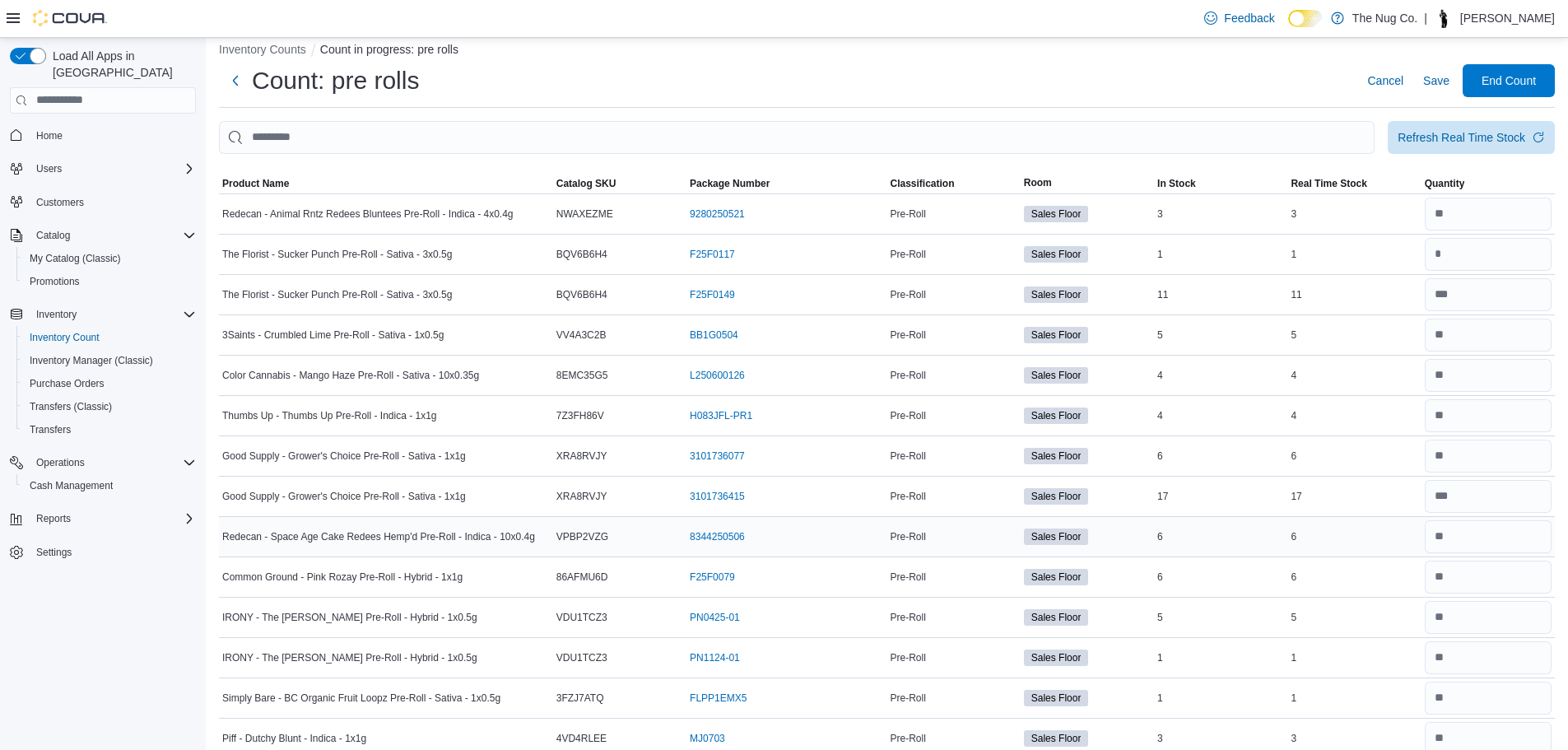
scroll to position [3, 0]
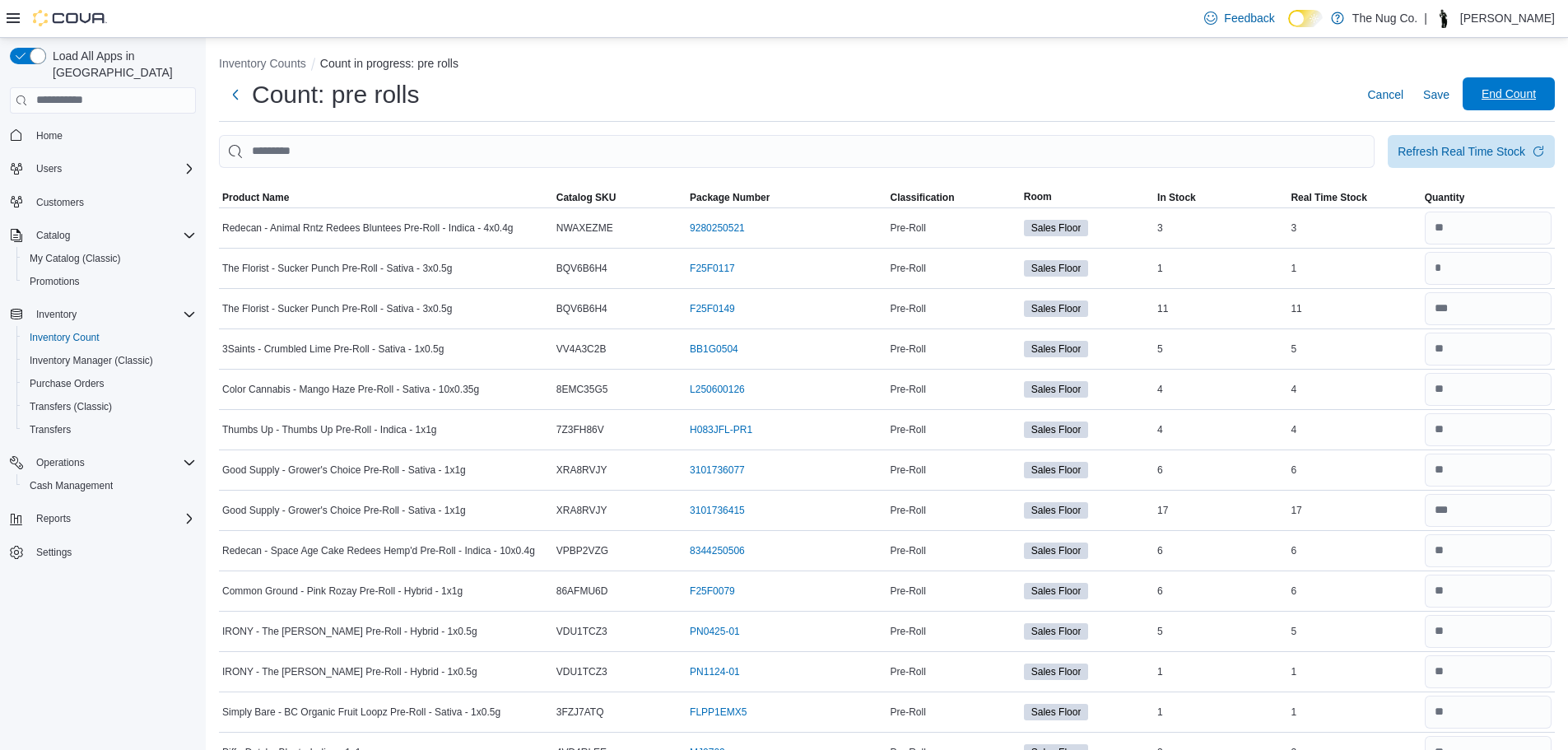
type input "*"
click at [1502, 88] on span "End Count" at bounding box center [1509, 93] width 55 height 16
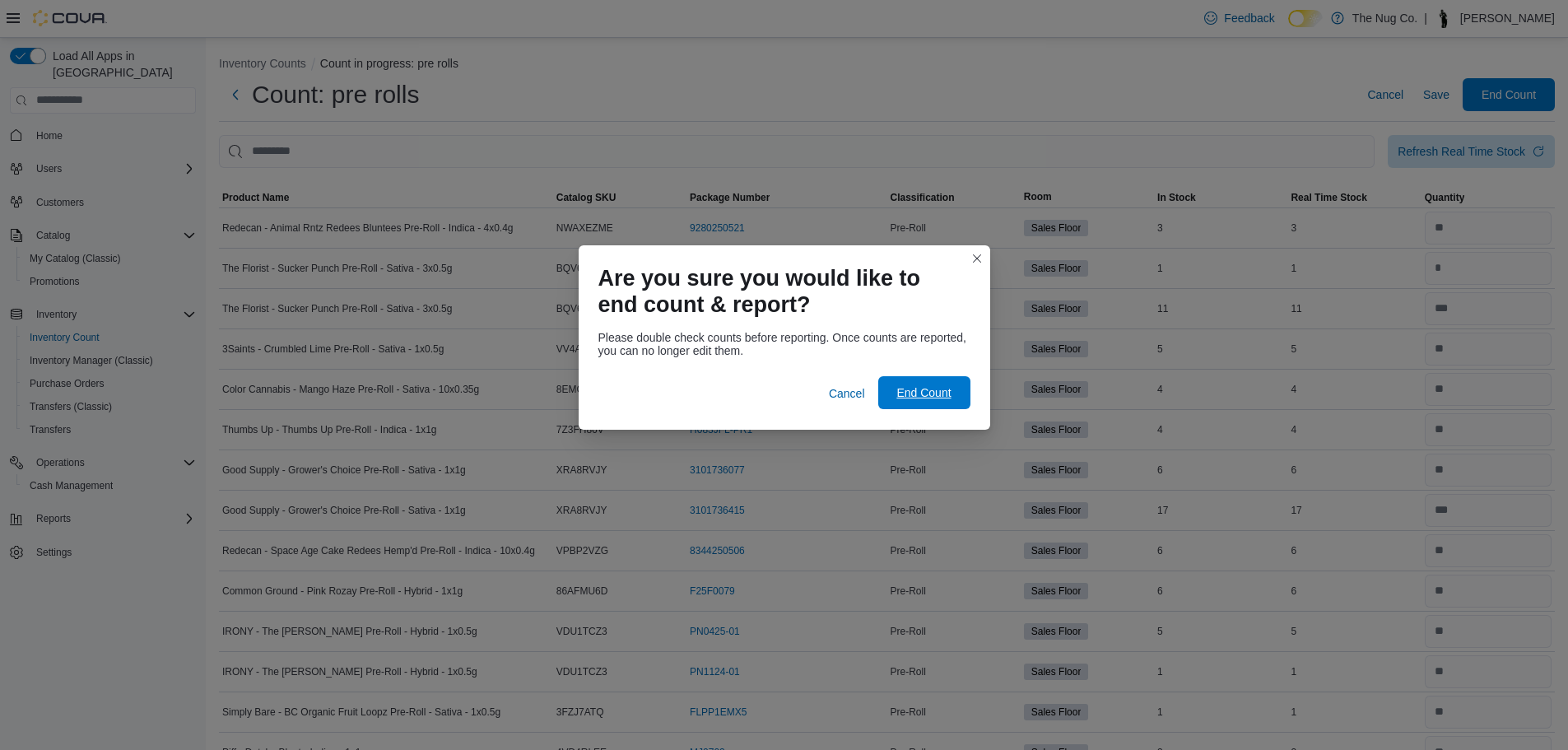
click at [915, 401] on span "End Count" at bounding box center [924, 393] width 73 height 33
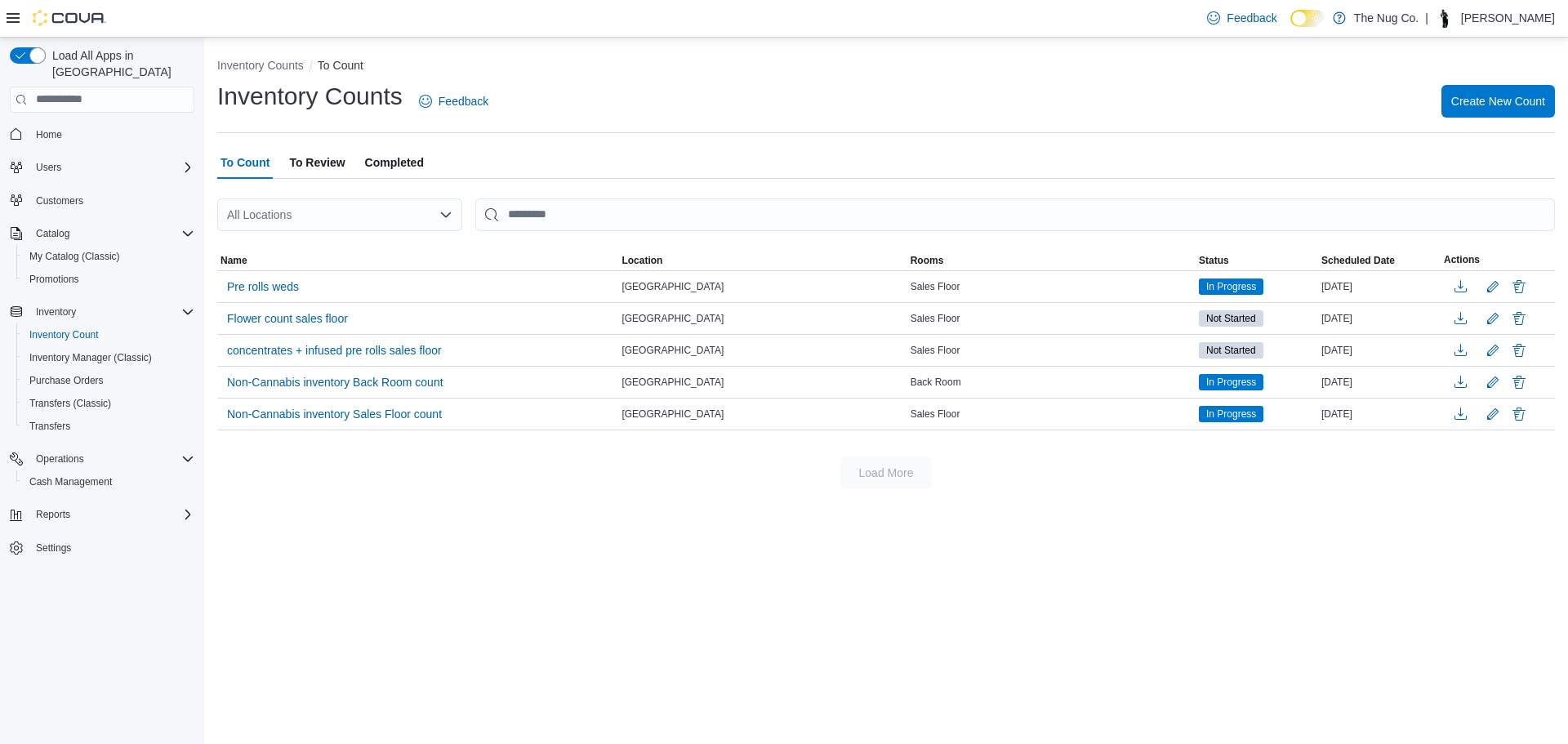
click at [310, 162] on span "To Review" at bounding box center [317, 162] width 55 height 33
